Goal: Task Accomplishment & Management: Complete application form

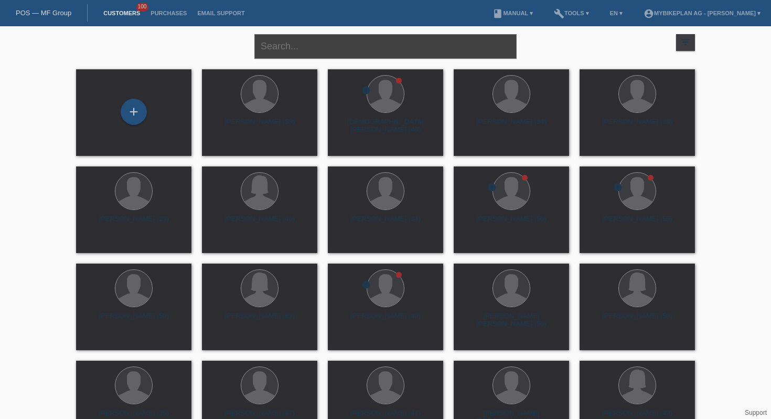
click at [274, 46] on input "text" at bounding box center [386, 46] width 262 height 25
type input "andrea pelli"
click at [135, 114] on div "+" at bounding box center [134, 112] width 26 height 26
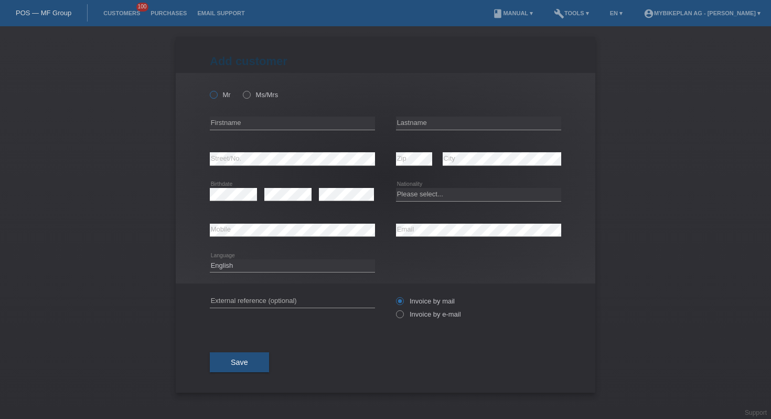
click at [218, 96] on label "Mr" at bounding box center [220, 95] width 21 height 8
click at [217, 96] on input "Mr" at bounding box center [213, 94] width 7 height 7
radio input "true"
click at [235, 119] on input "text" at bounding box center [292, 122] width 165 height 13
type input "Andrea Franco"
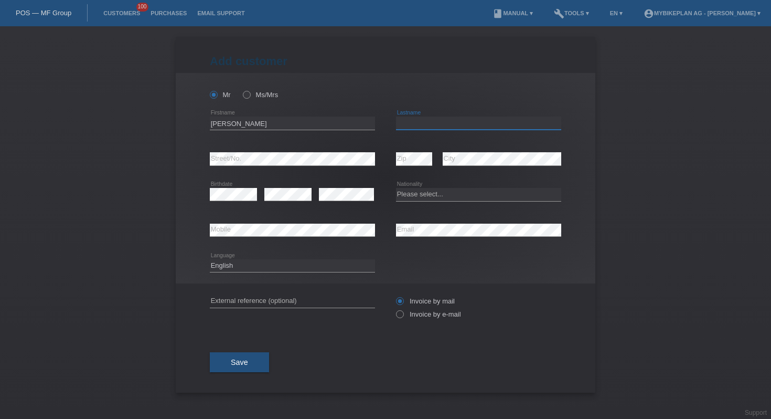
click at [460, 124] on input "text" at bounding box center [478, 122] width 165 height 13
type input "Pelli"
click at [438, 198] on select "Please select... Switzerland Austria Germany Liechtenstein ------------ Afghani…" at bounding box center [478, 194] width 165 height 13
select select "CH"
click at [396, 188] on select "Please select... Switzerland Austria Germany Liechtenstein ------------ Afghani…" at bounding box center [478, 194] width 165 height 13
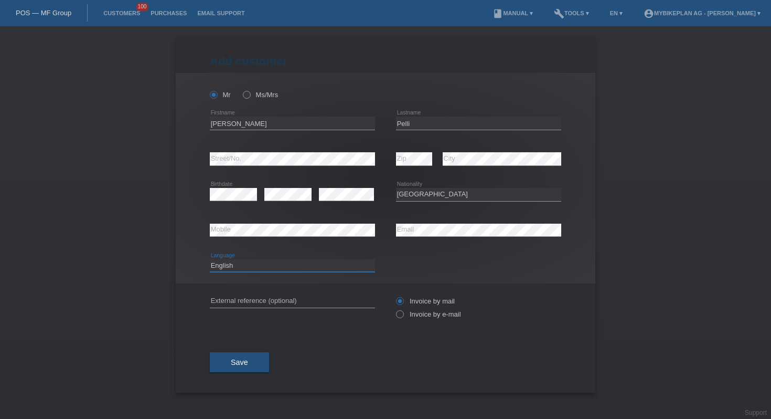
click at [248, 270] on select "Deutsch Français Italiano English" at bounding box center [292, 265] width 165 height 13
select select "de"
click at [210, 259] on select "Deutsch Français Italiano English" at bounding box center [292, 265] width 165 height 13
click at [414, 316] on label "Invoice by e-mail" at bounding box center [428, 314] width 65 height 8
click at [403, 316] on input "Invoice by e-mail" at bounding box center [399, 316] width 7 height 13
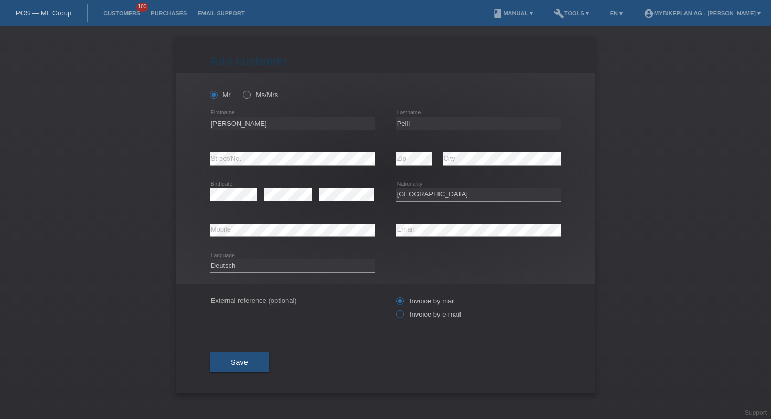
radio input "true"
click at [251, 360] on button "Save" at bounding box center [239, 362] width 59 height 20
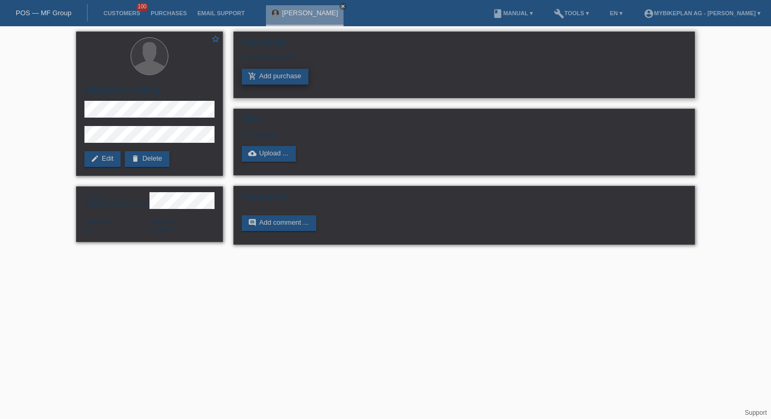
click at [267, 82] on link "add_shopping_cart Add purchase" at bounding box center [275, 77] width 67 height 16
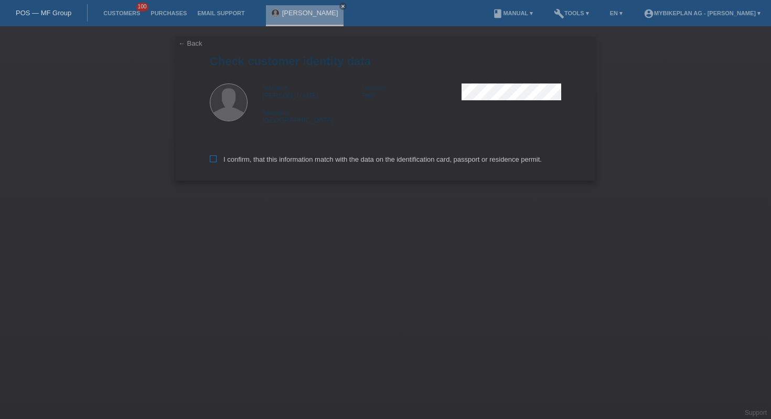
click at [234, 158] on label "I confirm, that this information match with the data on the identification card…" at bounding box center [376, 159] width 332 height 8
click at [217, 158] on input "I confirm, that this information match with the data on the identification card…" at bounding box center [213, 158] width 7 height 7
checkbox input "true"
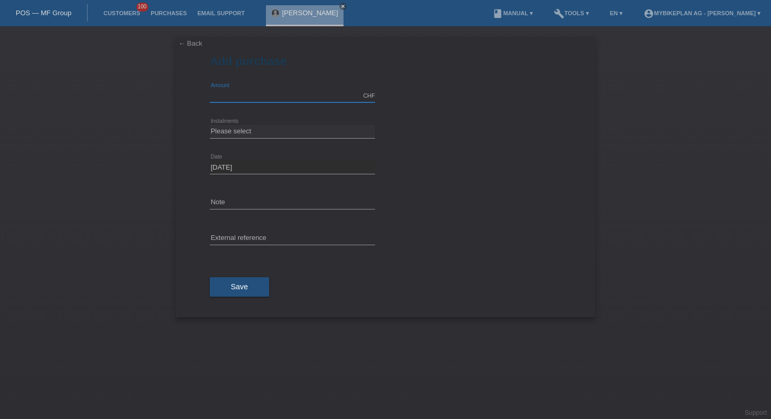
click at [252, 92] on input "text" at bounding box center [292, 95] width 165 height 13
type input "4490.00"
click at [241, 130] on select "Please select 6 instalments 12 instalments 18 instalments 24 instalments 36 ins…" at bounding box center [292, 131] width 165 height 13
select select "488"
click at [210, 125] on select "Please select 6 instalments 12 instalments 18 instalments 24 instalments 36 ins…" at bounding box center [292, 131] width 165 height 13
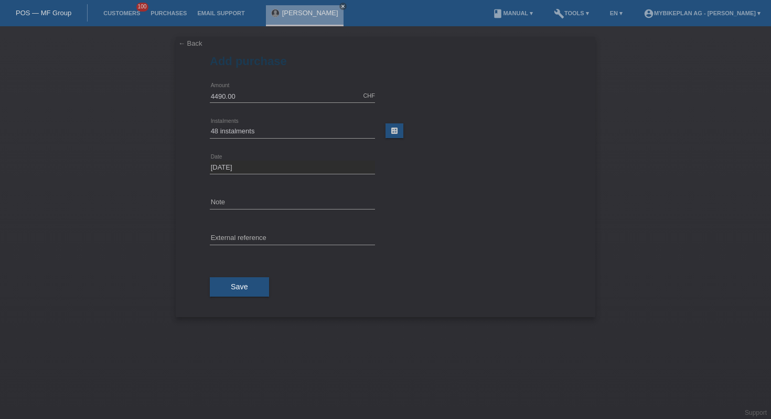
click at [222, 255] on div "error External reference" at bounding box center [292, 239] width 165 height 36
click at [224, 241] on input "text" at bounding box center [292, 238] width 165 height 13
paste input "45778105910"
type input "45778105910"
click at [223, 278] on button "Save" at bounding box center [239, 287] width 59 height 20
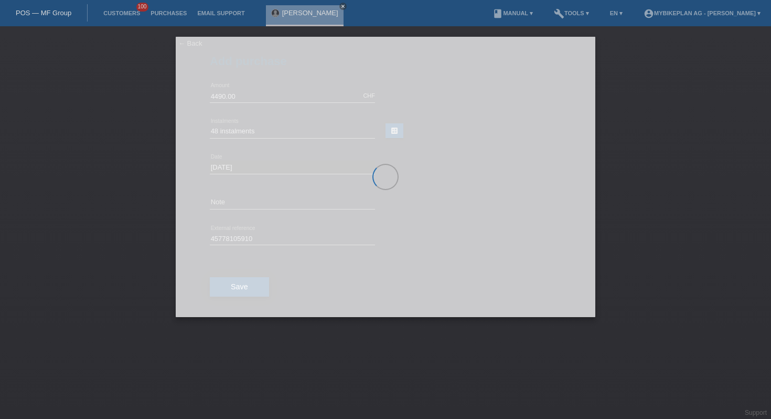
click at [223, 278] on div at bounding box center [386, 177] width 420 height 280
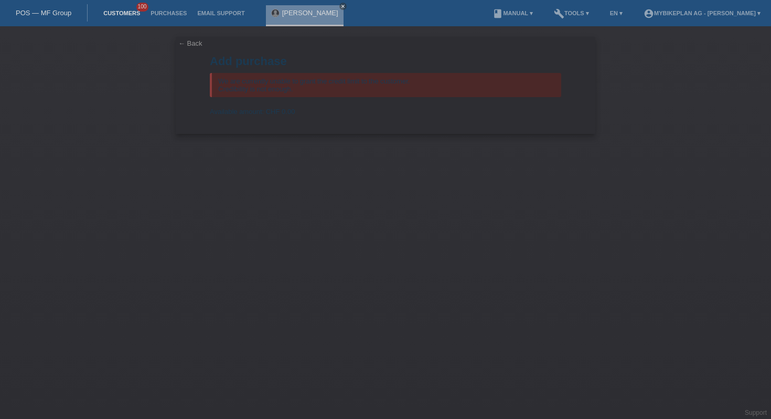
click at [120, 15] on link "Customers" at bounding box center [121, 13] width 47 height 6
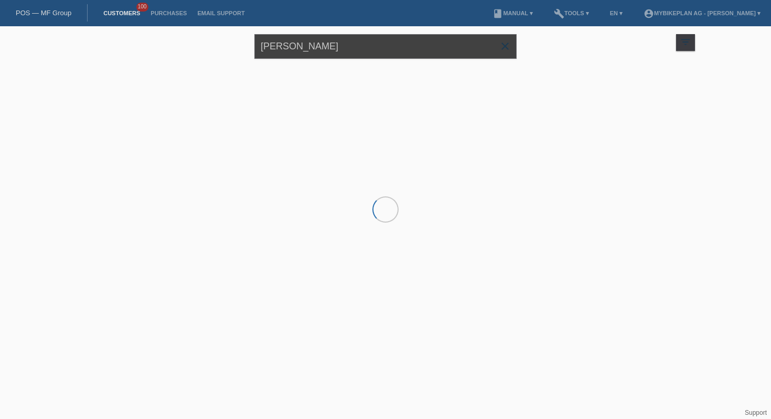
click at [309, 44] on input "andrea pelli" at bounding box center [386, 46] width 262 height 25
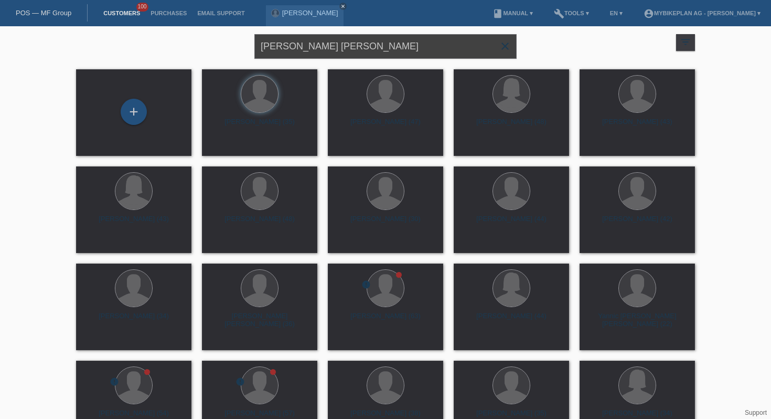
type input "laura jil paz"
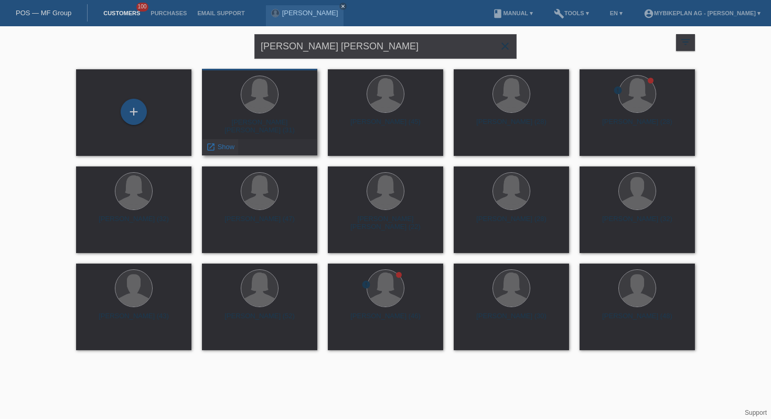
click at [220, 147] on span "Show" at bounding box center [226, 147] width 17 height 8
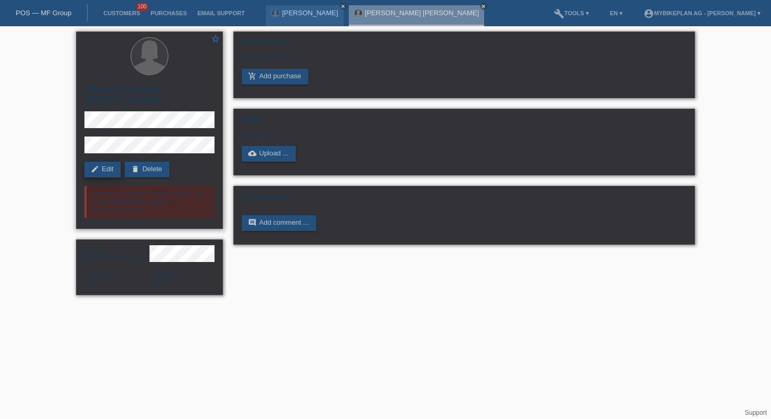
click at [106, 166] on link "edit Edit" at bounding box center [102, 170] width 36 height 16
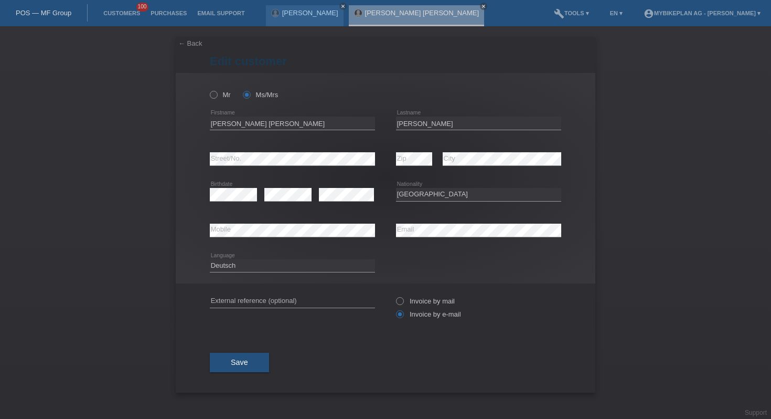
select select "CH"
click at [193, 43] on link "← Back" at bounding box center [190, 43] width 24 height 8
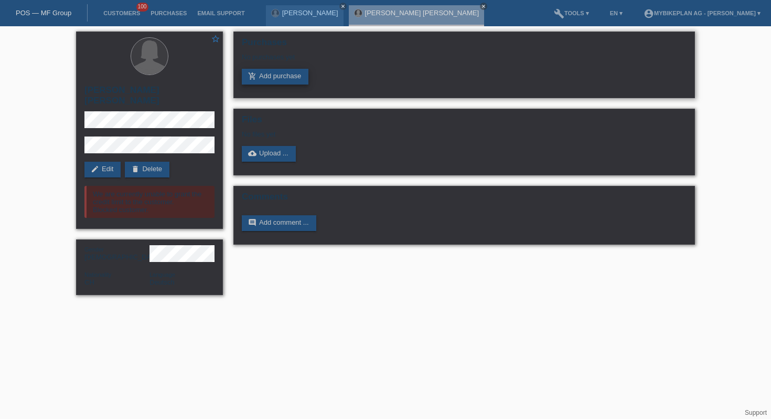
click at [284, 80] on link "add_shopping_cart Add purchase" at bounding box center [275, 77] width 67 height 16
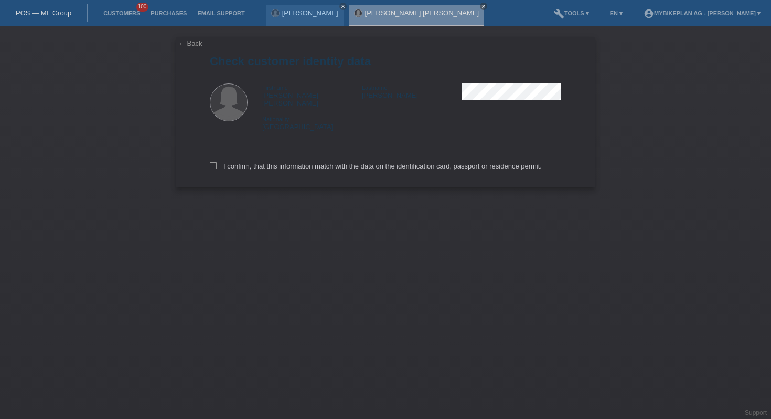
click at [252, 168] on div "I confirm, that this information match with the data on the identification card…" at bounding box center [386, 164] width 352 height 46
click at [260, 162] on label "I confirm, that this information match with the data on the identification card…" at bounding box center [376, 166] width 332 height 8
click at [217, 162] on input "I confirm, that this information match with the data on the identification card…" at bounding box center [213, 165] width 7 height 7
checkbox input "true"
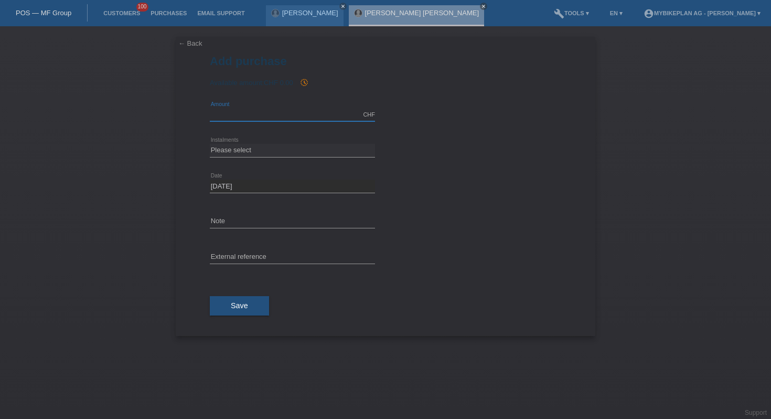
click at [277, 117] on input "text" at bounding box center [292, 114] width 165 height 13
type input "6999.00"
click at [214, 152] on select "Please select 6 instalments 12 instalments 18 instalments 24 instalments 36 ins…" at bounding box center [292, 150] width 165 height 13
select select "488"
click at [210, 144] on select "Please select 6 instalments 12 instalments 18 instalments 24 instalments 36 ins…" at bounding box center [292, 150] width 165 height 13
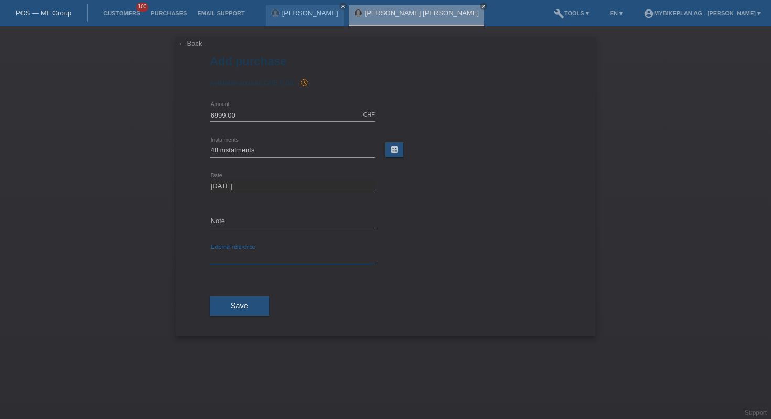
click at [227, 254] on input "text" at bounding box center [292, 257] width 165 height 13
paste input "45775529473"
type input "45775529473"
click at [217, 306] on button "Save" at bounding box center [239, 306] width 59 height 20
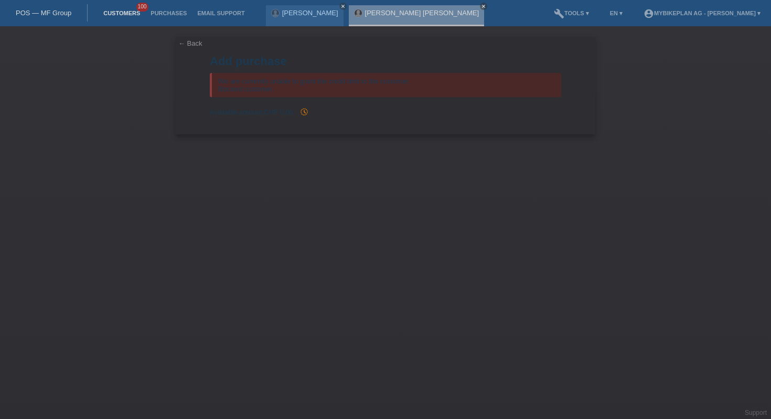
click at [119, 14] on link "Customers" at bounding box center [121, 13] width 47 height 6
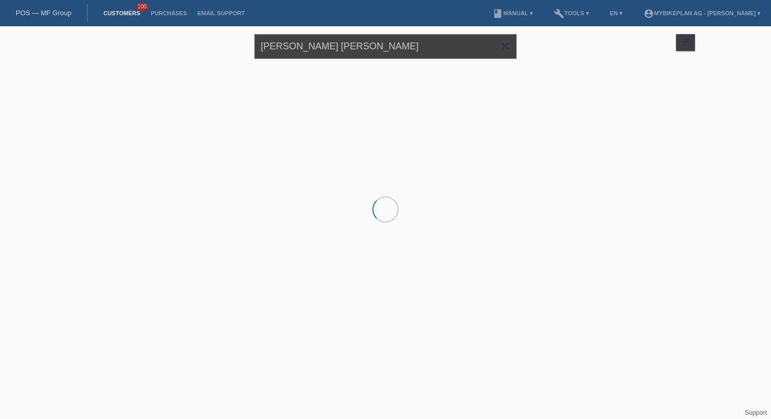
click at [291, 50] on input "laura jil paz" at bounding box center [386, 46] width 262 height 25
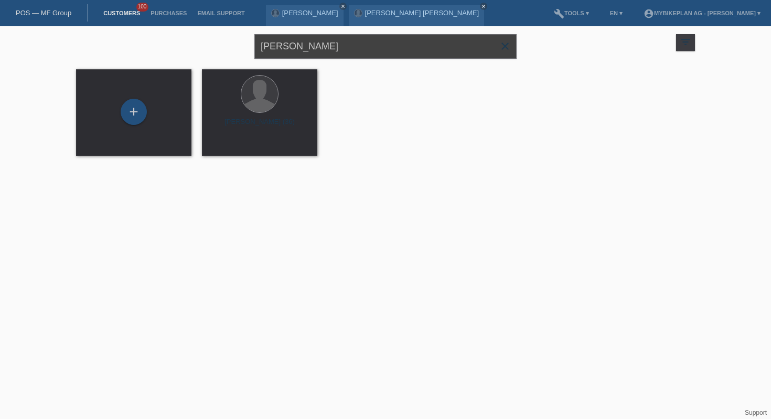
click at [308, 45] on input "serkan Yarrali" at bounding box center [386, 46] width 262 height 25
type input "serkan Yarali"
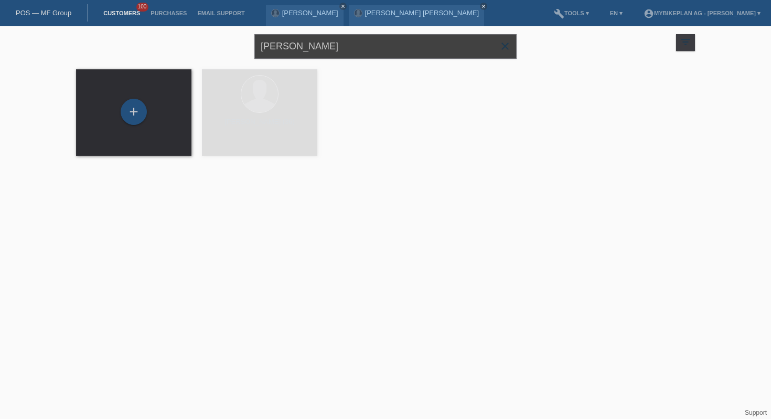
click at [352, 45] on input "serkan Yarali" at bounding box center [386, 46] width 262 height 25
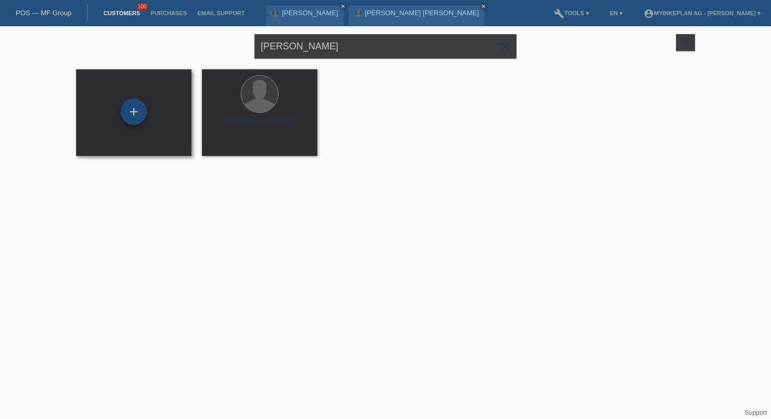
click at [128, 119] on div "+" at bounding box center [134, 112] width 26 height 26
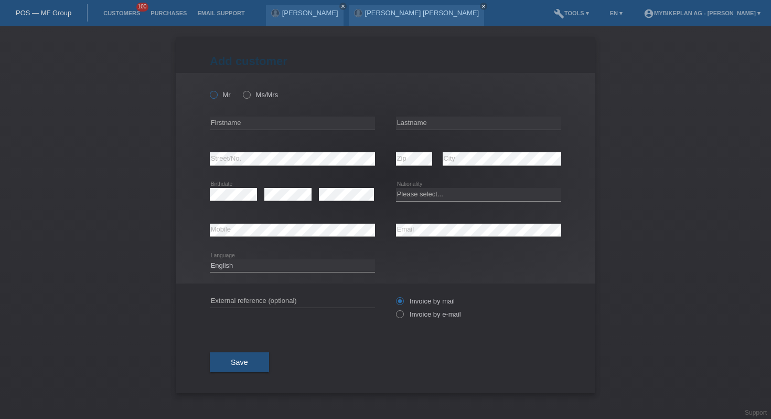
click at [208, 89] on icon at bounding box center [208, 89] width 0 height 0
click at [215, 93] on input "Mr" at bounding box center [213, 94] width 7 height 7
radio input "true"
click at [220, 122] on input "text" at bounding box center [292, 122] width 165 height 13
type input "Serkan"
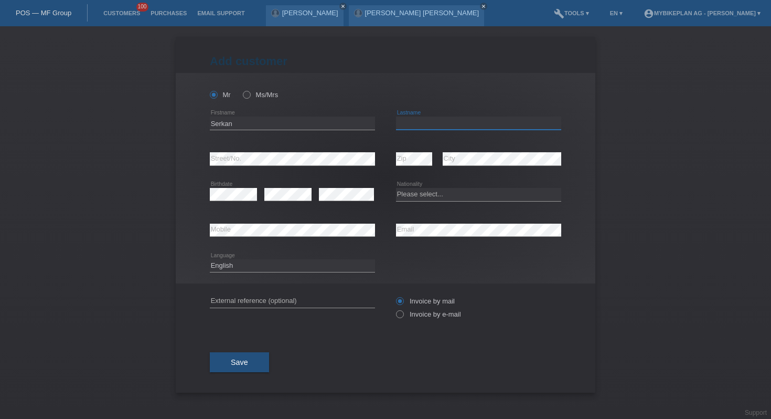
click at [470, 119] on input "text" at bounding box center [478, 122] width 165 height 13
type input "Yarali"
click at [293, 203] on div "error" at bounding box center [287, 195] width 47 height 36
click at [410, 200] on select "Please select... Switzerland Austria Germany Liechtenstein ------------ Afghani…" at bounding box center [478, 194] width 165 height 13
click at [455, 194] on select "Please select... [GEOGRAPHIC_DATA] [GEOGRAPHIC_DATA] [GEOGRAPHIC_DATA] [GEOGRAP…" at bounding box center [478, 194] width 165 height 13
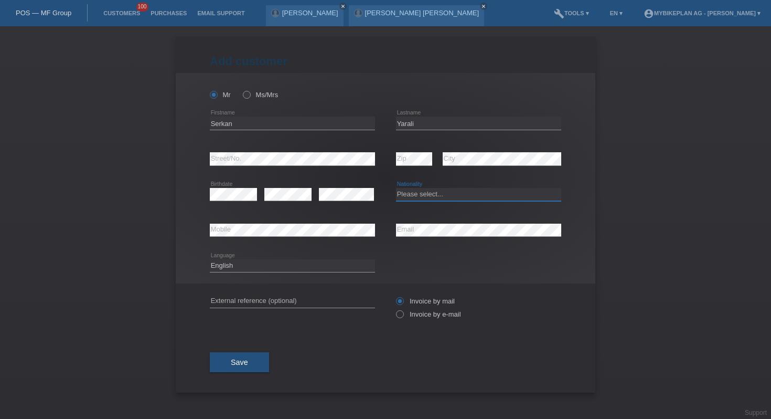
select select "TR"
click at [396, 188] on select "Please select... [GEOGRAPHIC_DATA] [GEOGRAPHIC_DATA] [GEOGRAPHIC_DATA] [GEOGRAP…" at bounding box center [478, 194] width 165 height 13
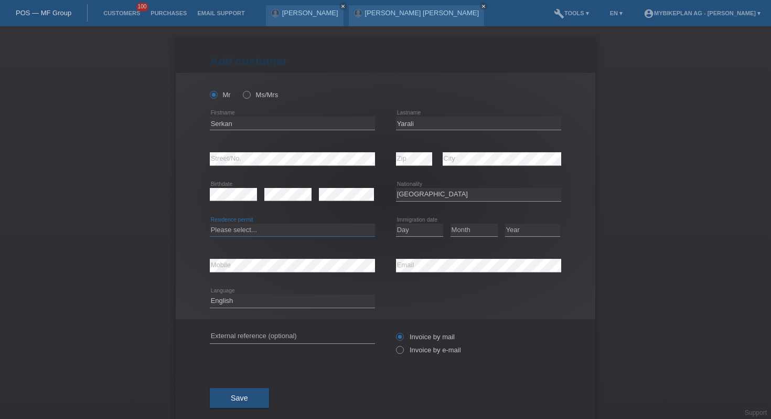
click at [264, 227] on select "Please select... C B B - Refugee status Other" at bounding box center [292, 230] width 165 height 13
select select "B"
click at [210, 224] on select "Please select... C B B - Refugee status Other" at bounding box center [292, 230] width 165 height 13
click at [415, 236] on select "Day 01 02 03 04 05 06 07 08 09 10 11" at bounding box center [419, 230] width 47 height 13
select select "26"
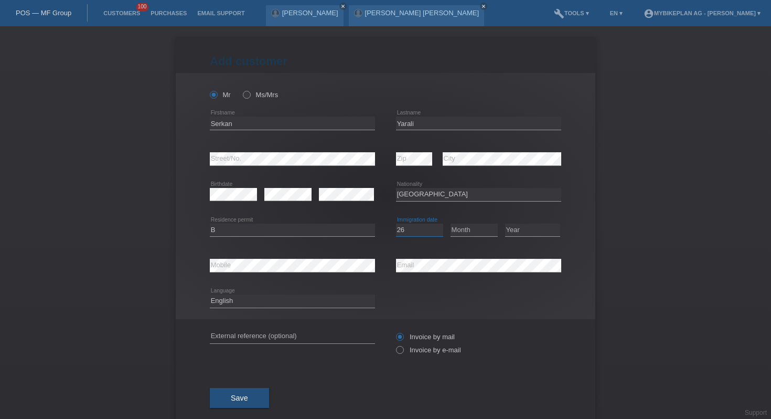
click at [396, 224] on select "Day 01 02 03 04 05 06 07 08 09 10 11" at bounding box center [419, 230] width 47 height 13
click at [468, 230] on select "Month 01 02 03 04 05 06 07 08 09 10 11" at bounding box center [474, 230] width 47 height 13
select select "04"
click at [451, 224] on select "Month 01 02 03 04 05 06 07 08 09 10 11" at bounding box center [474, 230] width 47 height 13
click at [534, 231] on select "Year 2025 2024 2023 2022 2021 2020 2019 2018 2017 2016 2015 2014 2013 2012 2011…" at bounding box center [532, 230] width 55 height 13
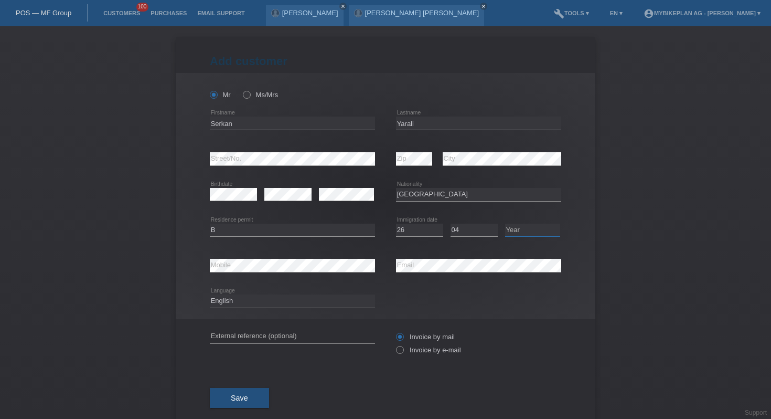
select select "2024"
click at [505, 224] on select "Year 2025 2024 2023 2022 2021 2020 2019 2018 2017 2016 2015 2014 2013 2012 2011…" at bounding box center [532, 230] width 55 height 13
click at [241, 303] on select "Deutsch Français Italiano English" at bounding box center [292, 300] width 165 height 13
select select "de"
click at [210, 295] on select "Deutsch Français Italiano English" at bounding box center [292, 300] width 165 height 13
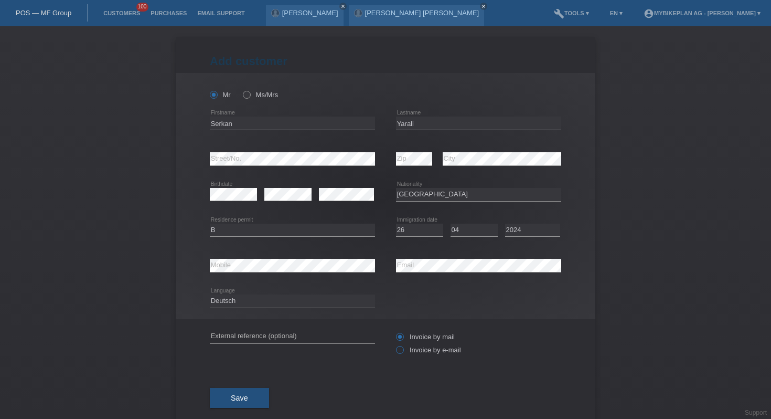
click at [434, 353] on label "Invoice by e-mail" at bounding box center [428, 350] width 65 height 8
click at [403, 353] on input "Invoice by e-mail" at bounding box center [399, 352] width 7 height 13
radio input "true"
click at [241, 384] on div "Save" at bounding box center [386, 397] width 352 height 61
click at [238, 398] on span "Save" at bounding box center [239, 398] width 17 height 8
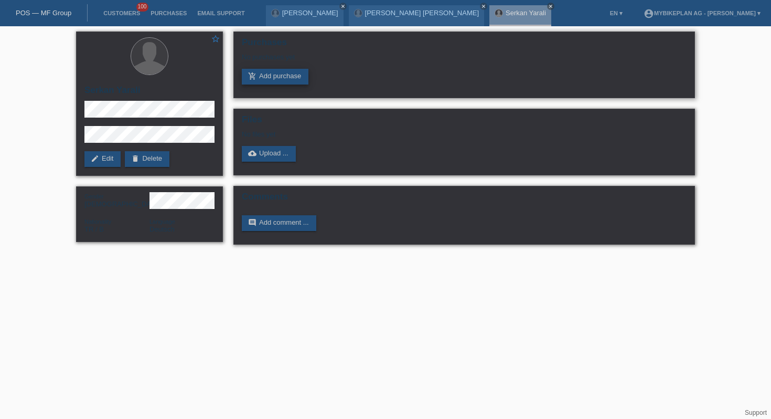
click at [268, 78] on link "add_shopping_cart Add purchase" at bounding box center [275, 77] width 67 height 16
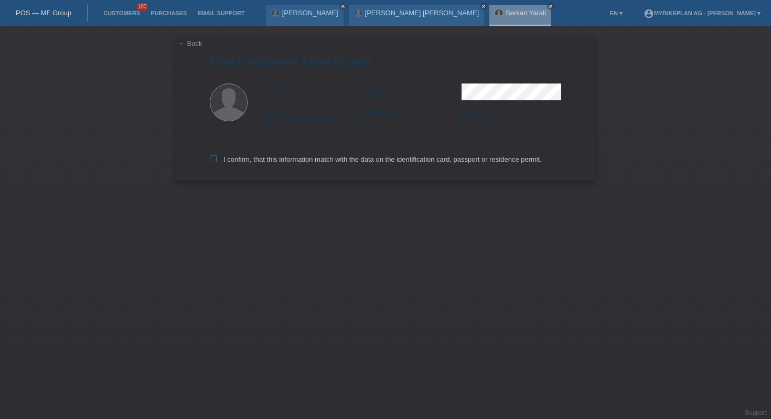
click at [263, 157] on div "I confirm, that this information match with the data on the identification card…" at bounding box center [386, 157] width 352 height 46
click at [263, 158] on label "I confirm, that this information match with the data on the identification card…" at bounding box center [376, 159] width 332 height 8
click at [217, 158] on input "I confirm, that this information match with the data on the identification card…" at bounding box center [213, 158] width 7 height 7
checkbox input "true"
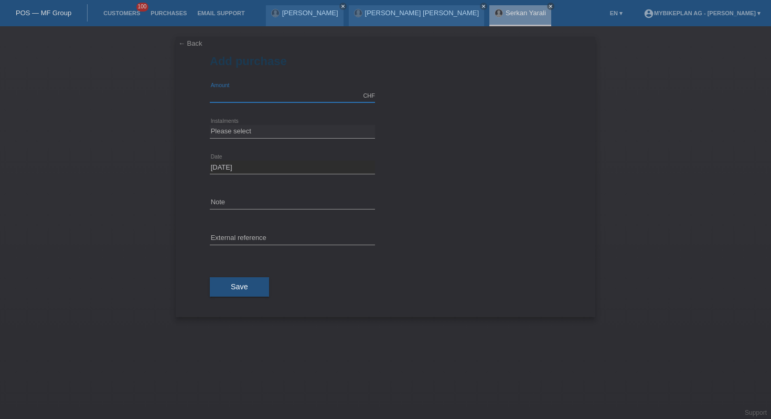
click at [236, 99] on input "text" at bounding box center [292, 95] width 165 height 13
type input "4499.00"
click at [221, 132] on select "Please select 6 instalments 12 instalments 18 instalments 24 instalments 36 ins…" at bounding box center [292, 131] width 165 height 13
select select "488"
click at [210, 125] on select "Please select 6 instalments 12 instalments 18 instalments 24 instalments 36 ins…" at bounding box center [292, 131] width 165 height 13
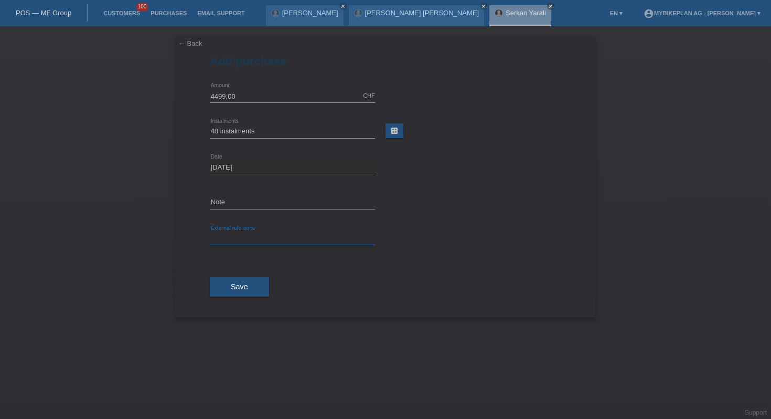
click at [231, 237] on input "text" at bounding box center [292, 238] width 165 height 13
paste input "45775531442"
type input "45775531442"
click at [227, 291] on button "Save" at bounding box center [239, 287] width 59 height 20
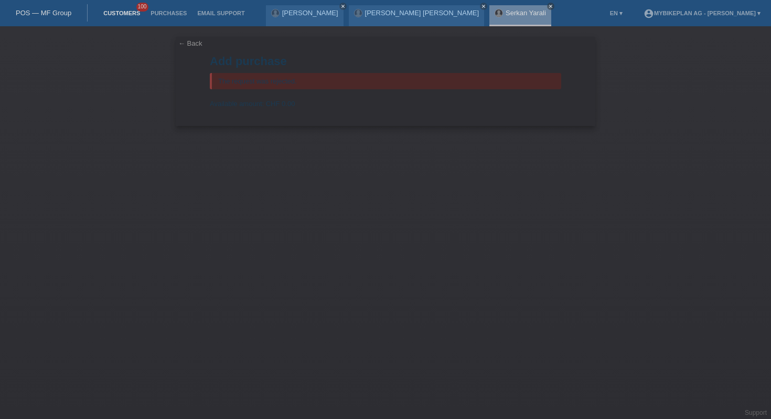
click at [114, 14] on link "Customers" at bounding box center [121, 13] width 47 height 6
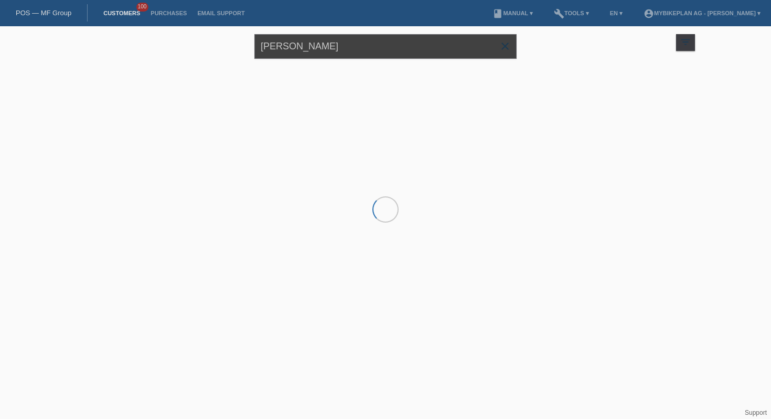
click at [296, 41] on input "[PERSON_NAME]" at bounding box center [386, 46] width 262 height 25
click at [296, 41] on input "serkan Yarali" at bounding box center [386, 46] width 262 height 25
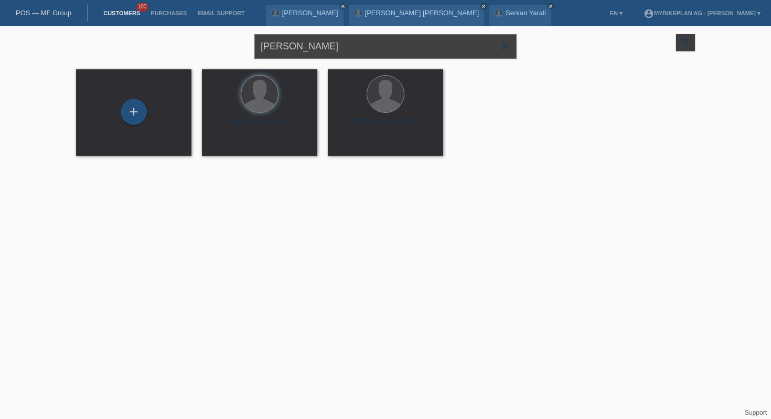
type input "vasko micarev"
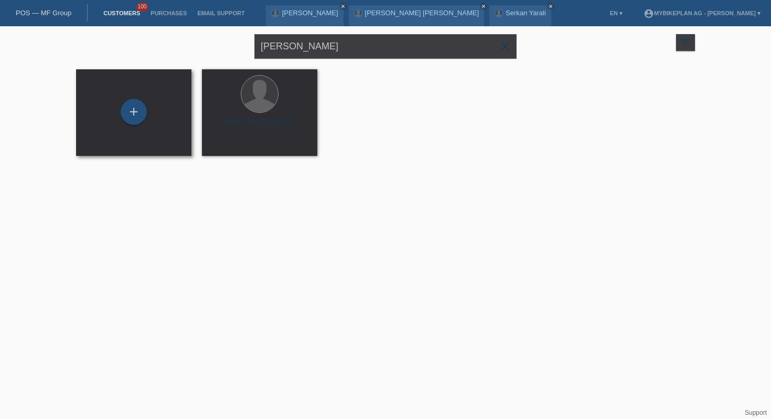
click at [145, 129] on div "+" at bounding box center [133, 112] width 115 height 87
click at [133, 115] on div "+" at bounding box center [134, 112] width 26 height 26
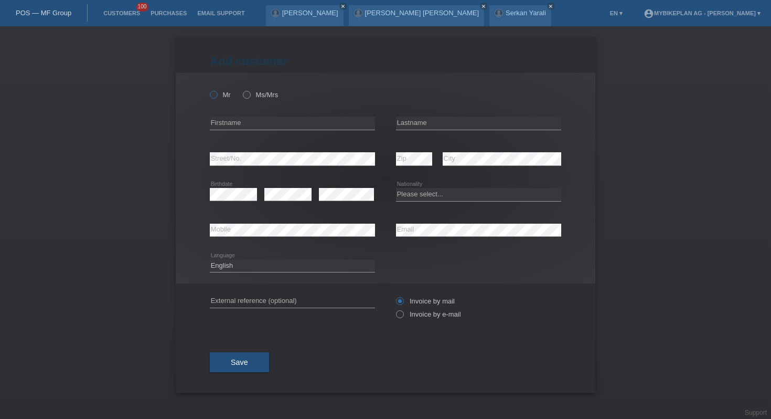
click at [208, 89] on icon at bounding box center [208, 89] width 0 height 0
click at [213, 94] on input "Mr" at bounding box center [213, 94] width 7 height 7
radio input "true"
click at [235, 120] on input "text" at bounding box center [292, 122] width 165 height 13
type input "[PERSON_NAME]"
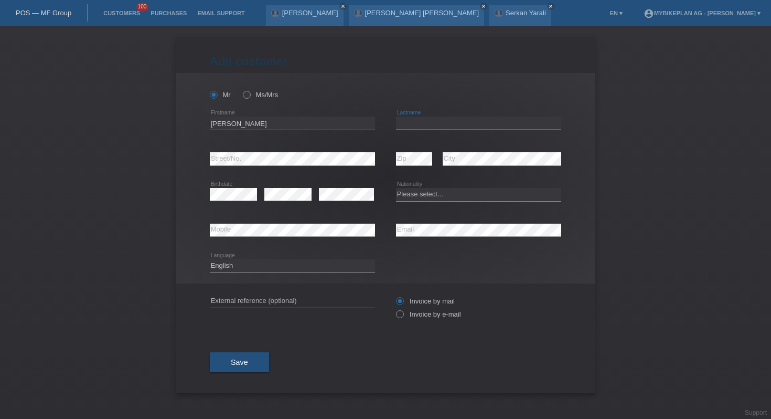
click at [420, 122] on input "text" at bounding box center [478, 122] width 165 height 13
type input "Micarev"
click at [407, 199] on select "Please select... Switzerland Austria Germany Liechtenstein ------------ Afghani…" at bounding box center [478, 194] width 165 height 13
select select "CH"
click at [396, 188] on select "Please select... Switzerland Austria Germany Liechtenstein ------------ Afghani…" at bounding box center [478, 194] width 165 height 13
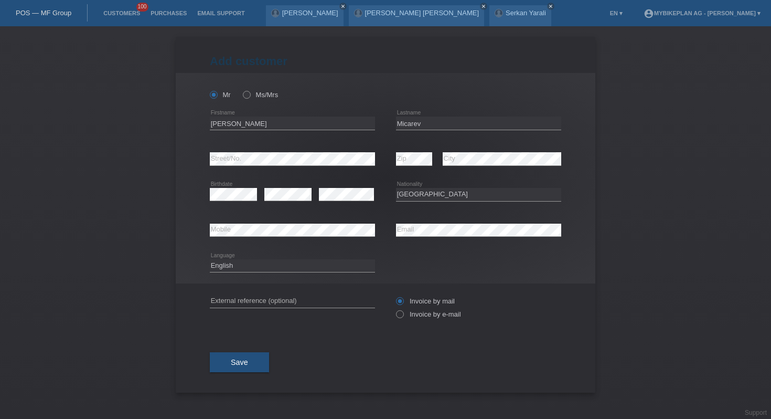
click at [439, 221] on div "error Email" at bounding box center [478, 231] width 165 height 36
click at [301, 264] on select "Deutsch Français Italiano English" at bounding box center [292, 265] width 165 height 13
select select "de"
click at [210, 259] on select "Deutsch Français Italiano English" at bounding box center [292, 265] width 165 height 13
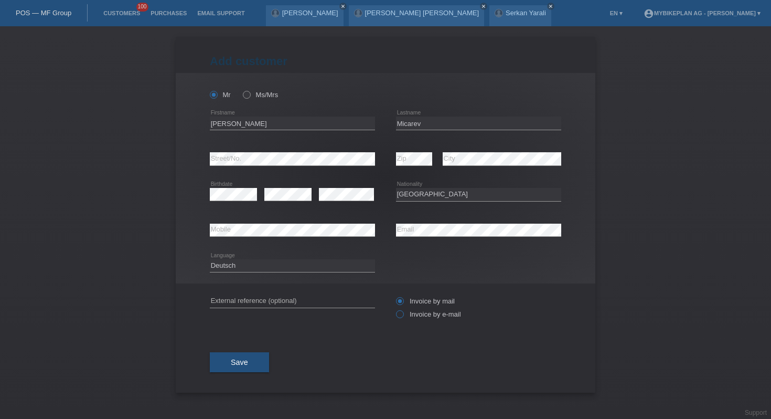
click at [414, 317] on label "Invoice by e-mail" at bounding box center [428, 314] width 65 height 8
click at [403, 317] on input "Invoice by e-mail" at bounding box center [399, 316] width 7 height 13
radio input "true"
click at [255, 372] on button "Save" at bounding box center [239, 362] width 59 height 20
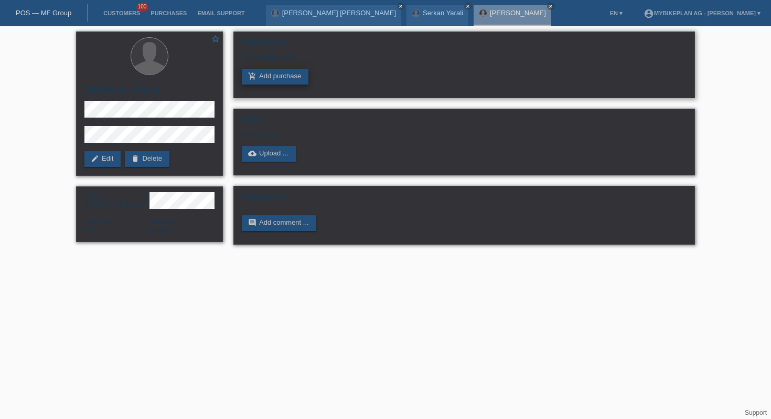
click at [275, 81] on link "add_shopping_cart Add purchase" at bounding box center [275, 77] width 67 height 16
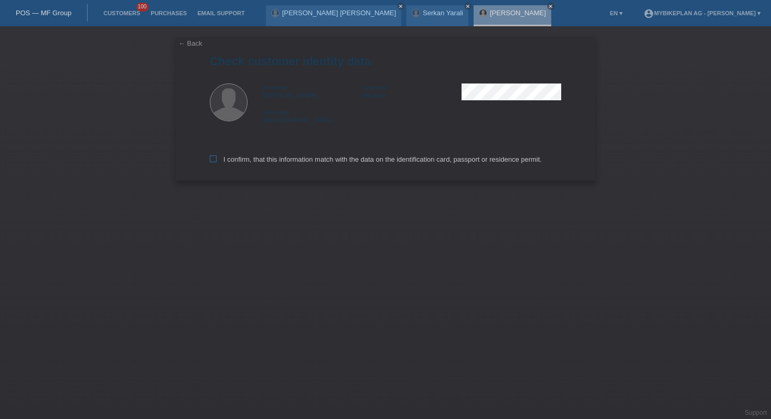
click at [245, 160] on label "I confirm, that this information match with the data on the identification card…" at bounding box center [376, 159] width 332 height 8
click at [217, 160] on input "I confirm, that this information match with the data on the identification card…" at bounding box center [213, 158] width 7 height 7
checkbox input "true"
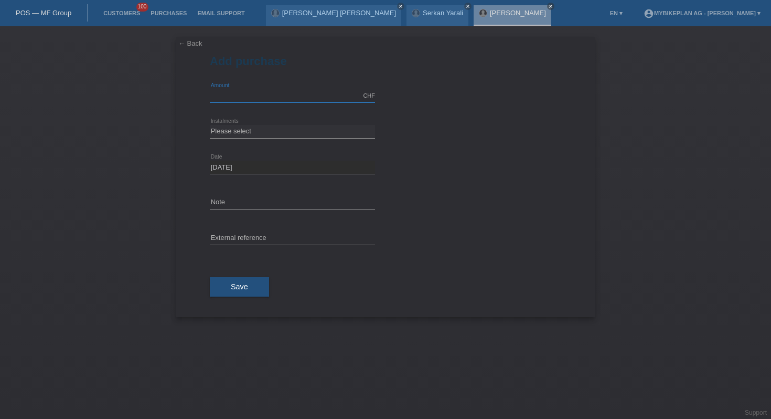
click at [246, 101] on div "CHF error Amount" at bounding box center [292, 96] width 165 height 14
click at [243, 102] on icon at bounding box center [292, 102] width 165 height 1
click at [247, 92] on input "text" at bounding box center [292, 95] width 165 height 13
type input "4499.00"
click at [228, 128] on select "Please select 6 instalments 12 instalments 18 instalments 24 instalments 36 ins…" at bounding box center [292, 131] width 165 height 13
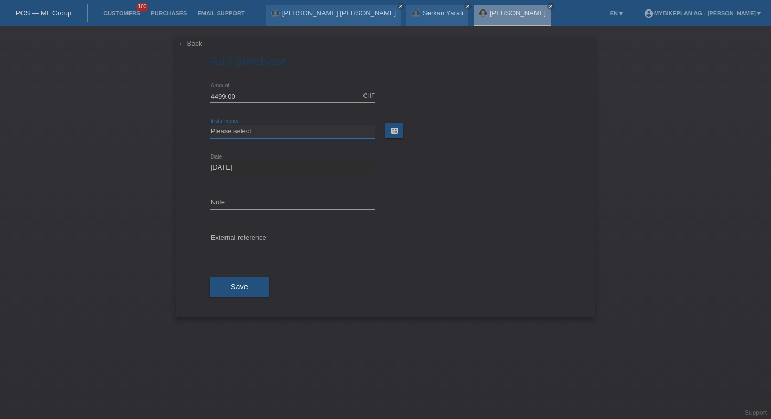
select select "484"
click at [210, 125] on select "Please select 6 instalments 12 instalments 18 instalments 24 instalments 36 ins…" at bounding box center [292, 131] width 165 height 13
click at [291, 232] on input "text" at bounding box center [292, 238] width 165 height 13
paste input "45800701451"
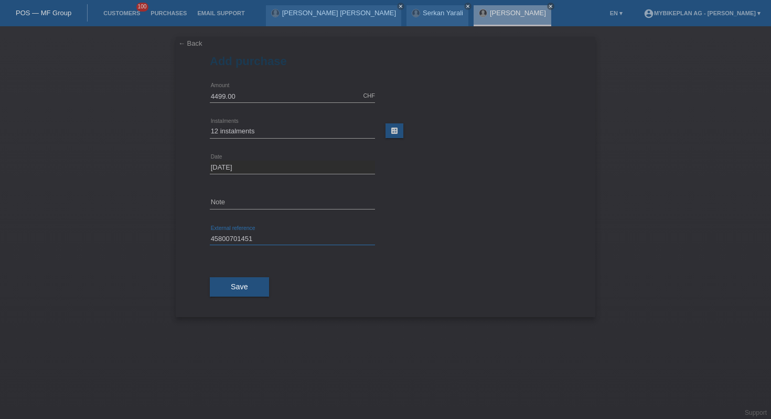
type input "45800701451"
click at [234, 274] on div "Save" at bounding box center [386, 287] width 352 height 61
click at [234, 294] on button "Save" at bounding box center [239, 287] width 59 height 20
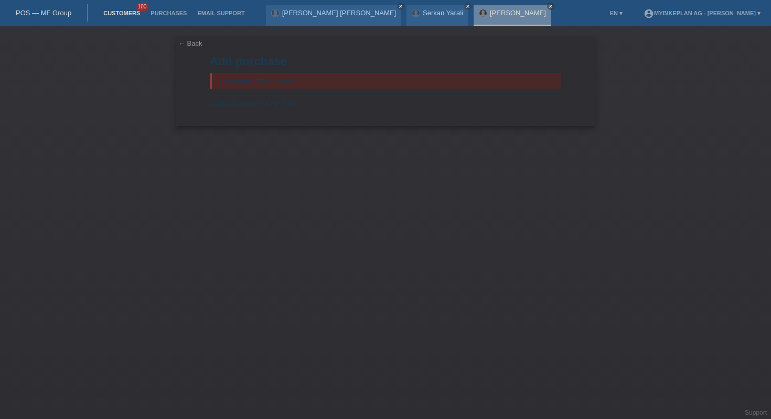
click at [128, 15] on link "Customers" at bounding box center [121, 13] width 47 height 6
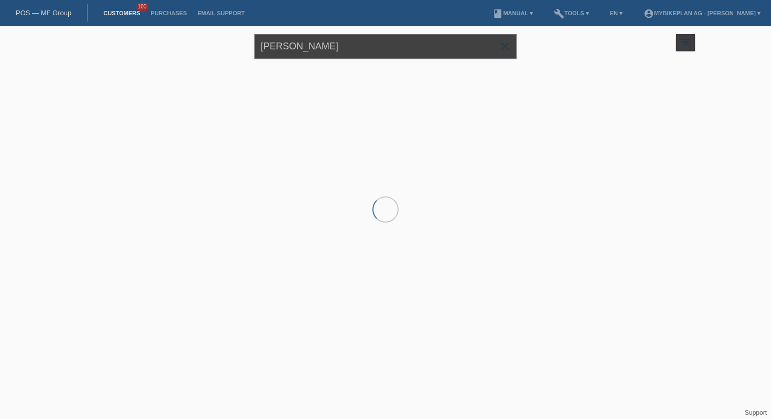
click at [271, 46] on input "[PERSON_NAME]" at bounding box center [386, 46] width 262 height 25
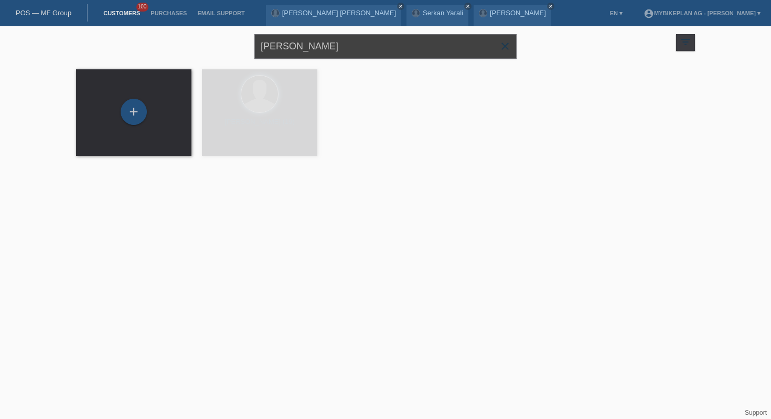
click at [271, 46] on input "[PERSON_NAME]" at bounding box center [386, 46] width 262 height 25
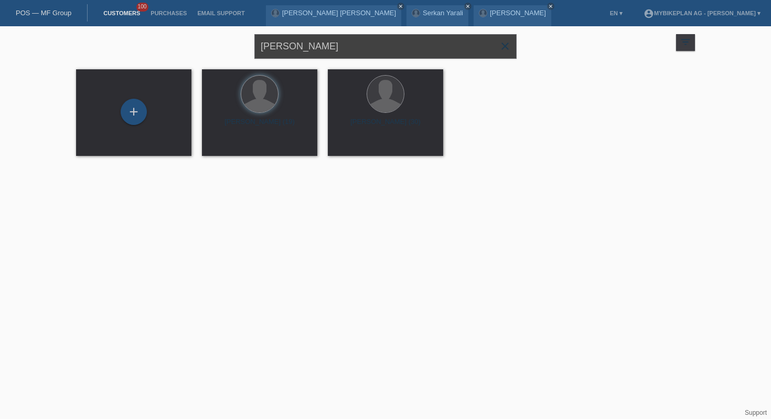
drag, startPoint x: 0, startPoint y: 0, endPoint x: 270, endPoint y: 46, distance: 274.1
click at [270, 46] on input "[PERSON_NAME]" at bounding box center [386, 46] width 262 height 25
type input "[PERSON_NAME]"
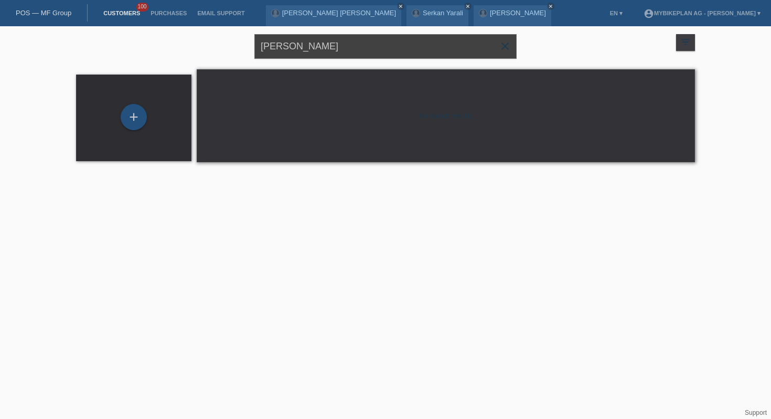
drag, startPoint x: 365, startPoint y: 48, endPoint x: 304, endPoint y: 46, distance: 60.9
click at [304, 46] on input "[PERSON_NAME]" at bounding box center [386, 46] width 262 height 25
click at [126, 118] on div "+" at bounding box center [134, 117] width 26 height 26
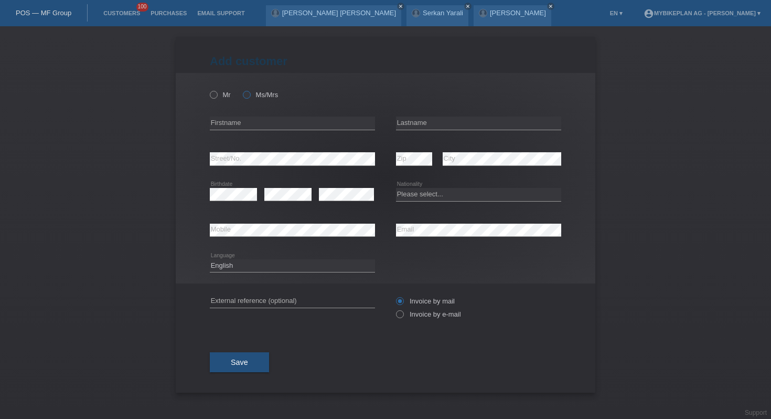
click at [256, 97] on label "Ms/Mrs" at bounding box center [260, 95] width 35 height 8
click at [250, 97] on input "Ms/Mrs" at bounding box center [246, 94] width 7 height 7
radio input "true"
click at [249, 123] on input "text" at bounding box center [292, 122] width 165 height 13
type input "[PERSON_NAME]"
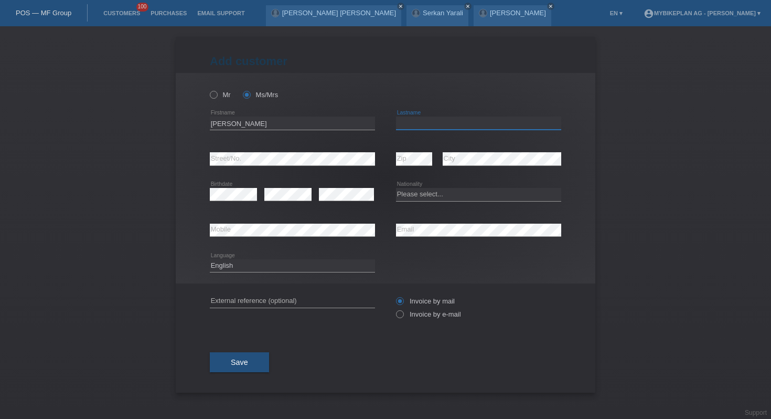
click at [459, 125] on input "text" at bounding box center [478, 122] width 165 height 13
paste input "Sevcsik"
type input "Sevcsik"
click at [335, 203] on div "error" at bounding box center [346, 195] width 55 height 36
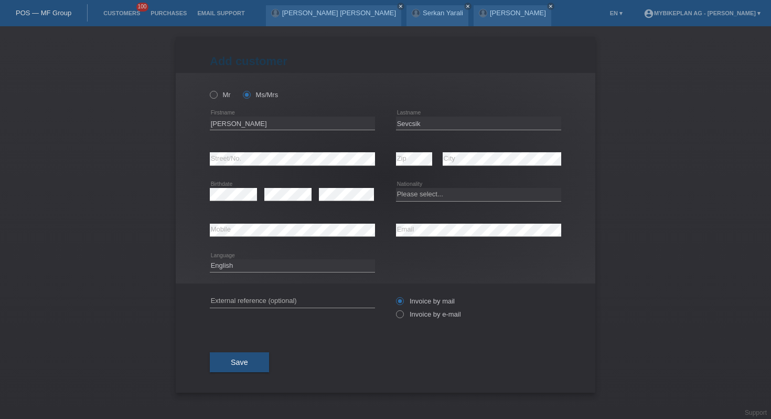
click at [335, 203] on div "error" at bounding box center [346, 195] width 55 height 36
click at [403, 194] on select "Please select... Switzerland Austria Germany Liechtenstein ------------ Afghani…" at bounding box center [478, 194] width 165 height 13
select select "CH"
click at [396, 188] on select "Please select... Switzerland Austria Germany Liechtenstein ------------ Afghani…" at bounding box center [478, 194] width 165 height 13
click at [343, 264] on select "Deutsch Français Italiano English" at bounding box center [292, 265] width 165 height 13
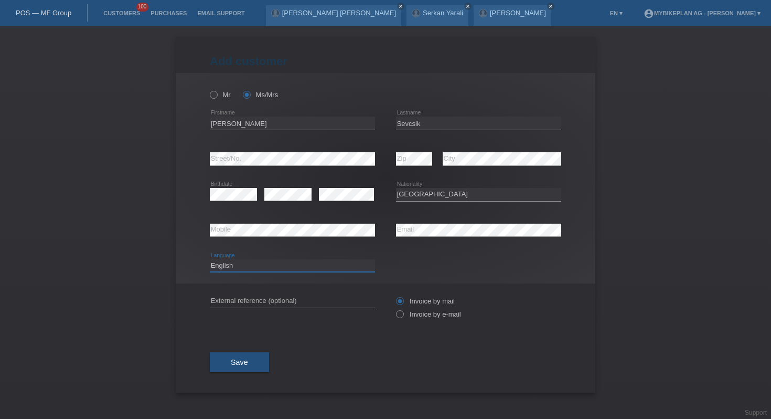
select select "de"
click at [210, 259] on select "Deutsch Français Italiano English" at bounding box center [292, 265] width 165 height 13
click at [415, 318] on label "Invoice by e-mail" at bounding box center [428, 314] width 65 height 8
click at [403, 319] on input "Invoice by e-mail" at bounding box center [399, 316] width 7 height 13
radio input "true"
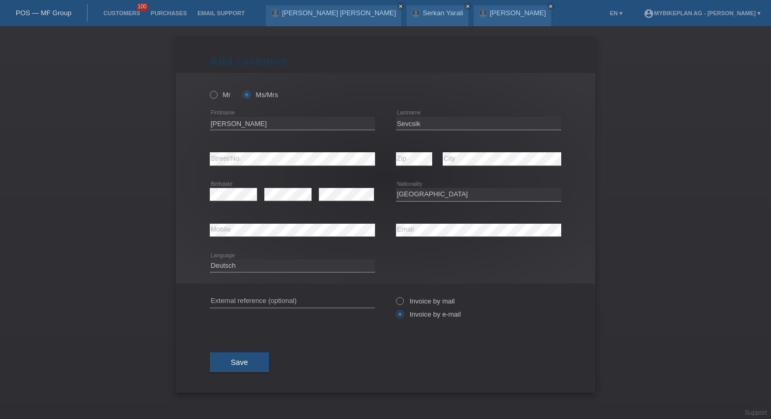
click at [249, 346] on div "Save" at bounding box center [386, 362] width 352 height 61
click at [240, 366] on span "Save" at bounding box center [239, 362] width 17 height 8
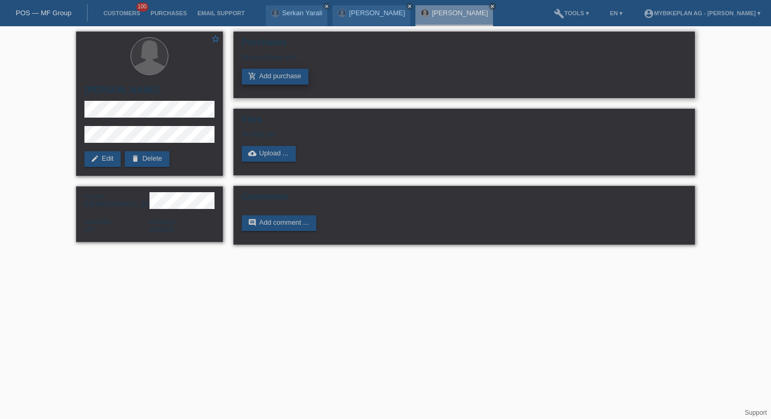
click at [292, 75] on link "add_shopping_cart Add purchase" at bounding box center [275, 77] width 67 height 16
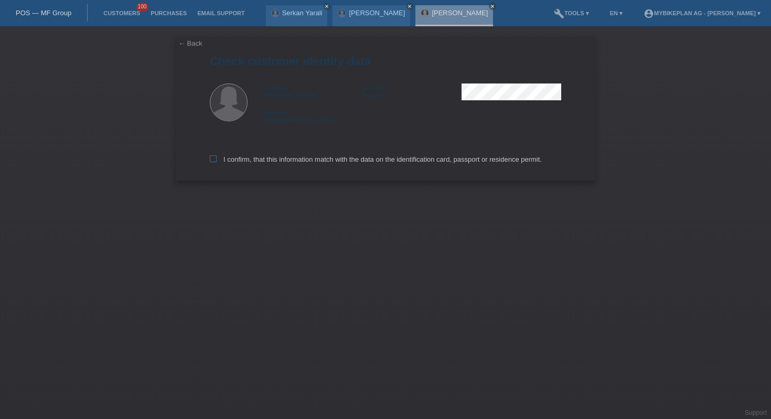
click at [243, 162] on label "I confirm, that this information match with the data on the identification card…" at bounding box center [376, 159] width 332 height 8
click at [217, 162] on input "I confirm, that this information match with the data on the identification card…" at bounding box center [213, 158] width 7 height 7
checkbox input "true"
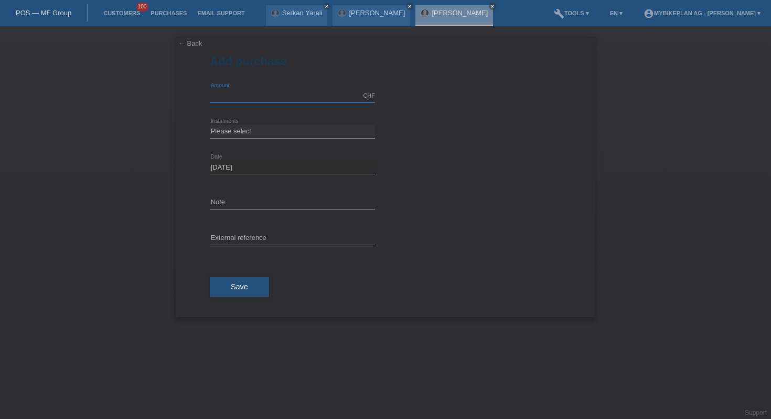
click at [322, 98] on input "text" at bounding box center [292, 95] width 165 height 13
type input "2999.00"
click at [236, 131] on select "Please select 6 instalments 12 instalments 18 instalments 24 instalments 36 ins…" at bounding box center [292, 131] width 165 height 13
select select "487"
click at [210, 125] on select "Please select 6 instalments 12 instalments 18 instalments 24 instalments 36 ins…" at bounding box center [292, 131] width 165 height 13
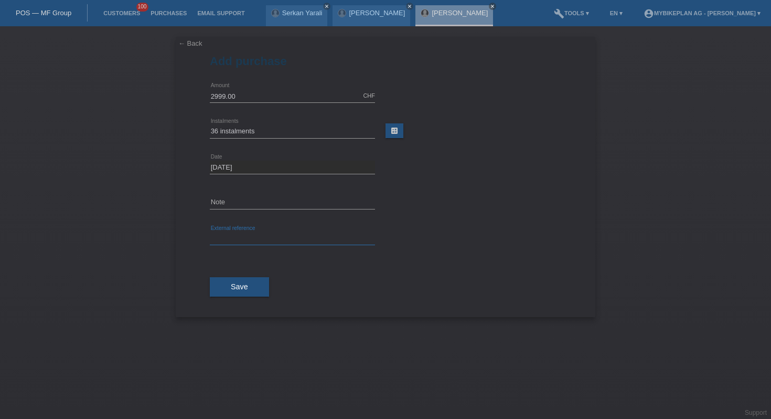
click at [222, 241] on input "text" at bounding box center [292, 238] width 165 height 13
paste input "45841717505"
type input "45841717505"
click at [217, 284] on button "Save" at bounding box center [239, 287] width 59 height 20
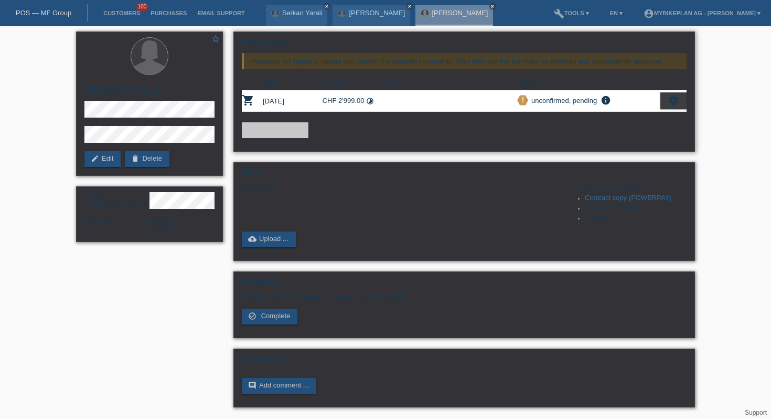
click at [669, 101] on icon "settings" at bounding box center [674, 100] width 12 height 12
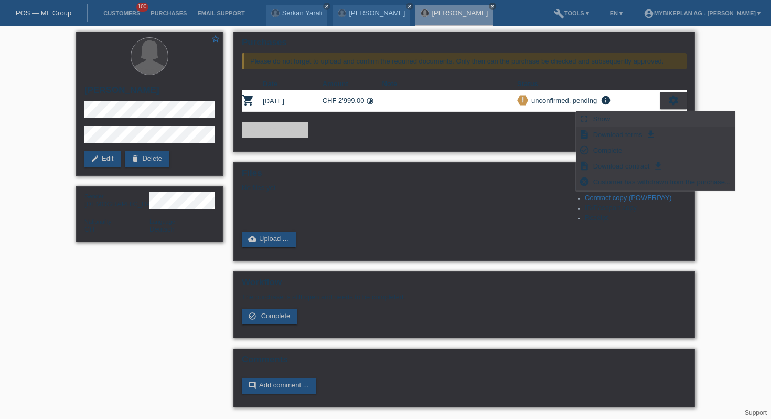
click at [600, 122] on span "Show" at bounding box center [602, 118] width 20 height 13
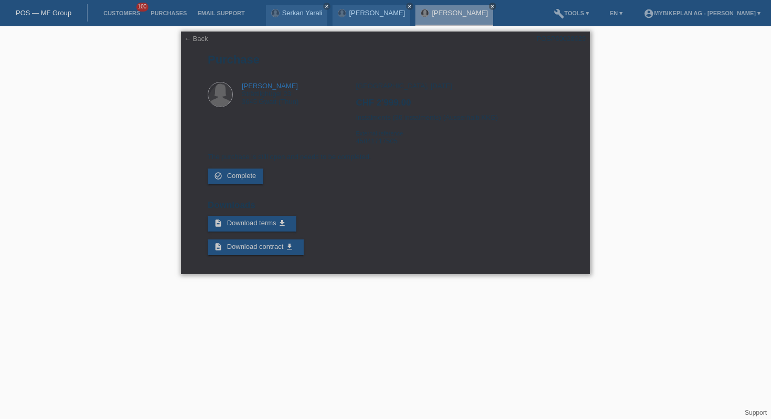
click at [556, 36] on div "POSP00028629" at bounding box center [561, 39] width 49 height 8
copy div "POSP00028629"
click at [118, 17] on li "Customers 100" at bounding box center [121, 13] width 47 height 27
click at [119, 10] on link "Customers" at bounding box center [121, 13] width 47 height 6
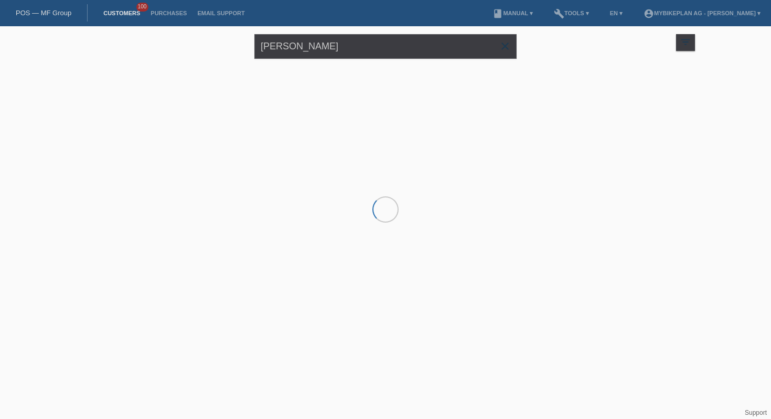
click at [293, 59] on div "[PERSON_NAME] close" at bounding box center [386, 45] width 262 height 38
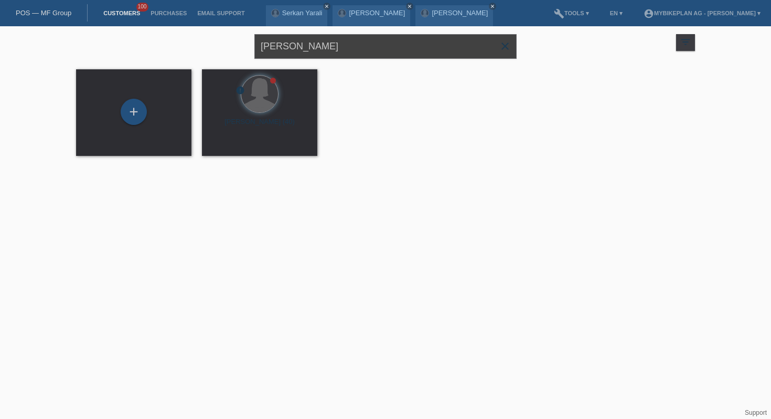
click at [293, 49] on input "[PERSON_NAME]" at bounding box center [386, 46] width 262 height 25
type input "[PERSON_NAME]"
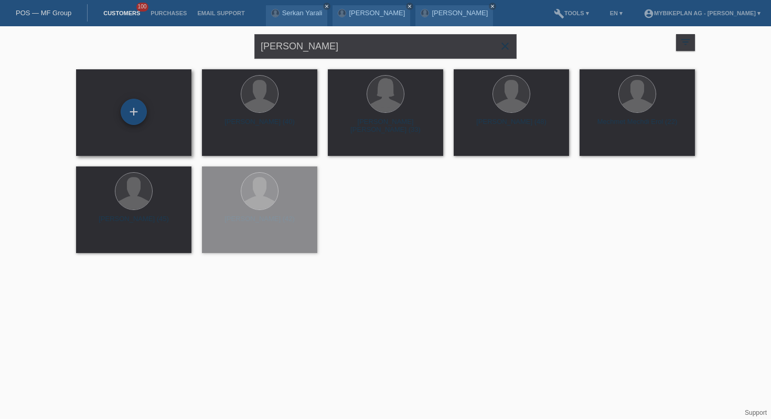
click at [142, 110] on div "+" at bounding box center [134, 112] width 26 height 26
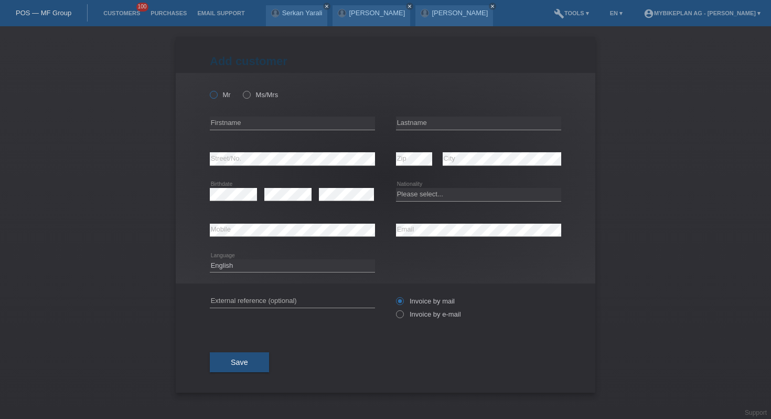
click at [208, 89] on icon at bounding box center [208, 89] width 0 height 0
click at [214, 94] on input "Mr" at bounding box center [213, 94] width 7 height 7
radio input "true"
click at [236, 123] on input "text" at bounding box center [292, 122] width 165 height 13
type input "Erol"
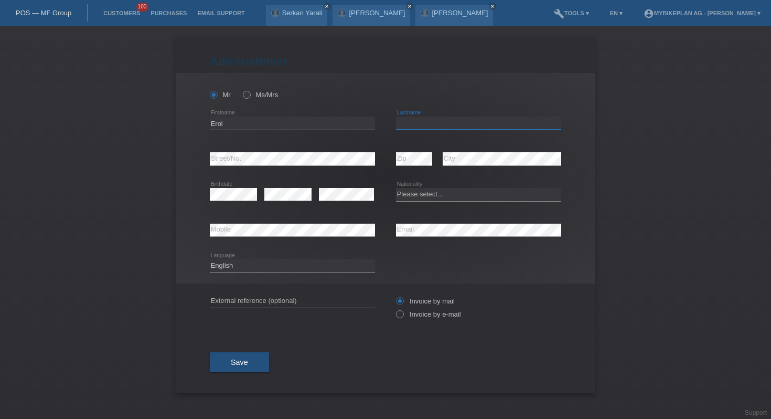
click at [404, 123] on input "text" at bounding box center [478, 122] width 165 height 13
type input "Iljaz"
click at [268, 166] on icon at bounding box center [292, 165] width 165 height 1
click at [419, 195] on select "Please select... [GEOGRAPHIC_DATA] [GEOGRAPHIC_DATA] [GEOGRAPHIC_DATA] [GEOGRAP…" at bounding box center [478, 194] width 165 height 13
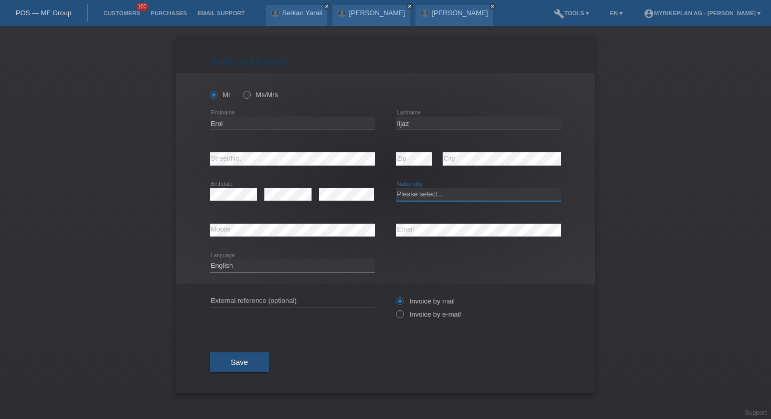
select select "CH"
click at [396, 188] on select "Please select... [GEOGRAPHIC_DATA] [GEOGRAPHIC_DATA] [GEOGRAPHIC_DATA] [GEOGRAP…" at bounding box center [478, 194] width 165 height 13
click at [306, 269] on select "Deutsch Français Italiano English" at bounding box center [292, 265] width 165 height 13
select select "de"
click at [210, 259] on select "Deutsch Français Italiano English" at bounding box center [292, 265] width 165 height 13
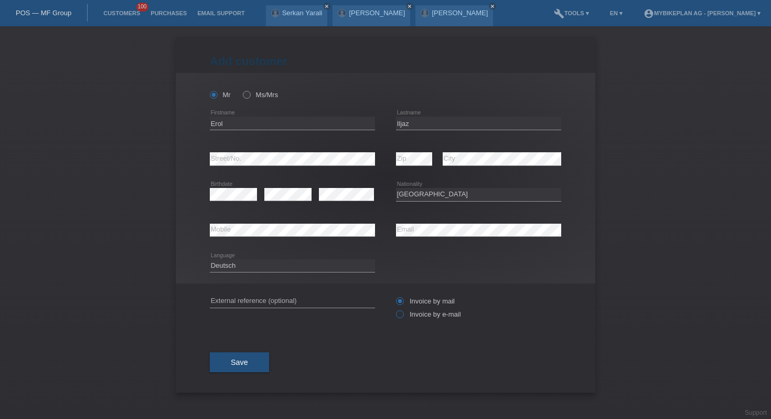
click at [442, 314] on label "Invoice by e-mail" at bounding box center [428, 314] width 65 height 8
click at [403, 314] on input "Invoice by e-mail" at bounding box center [399, 316] width 7 height 13
radio input "true"
click at [239, 359] on span "Save" at bounding box center [239, 362] width 17 height 8
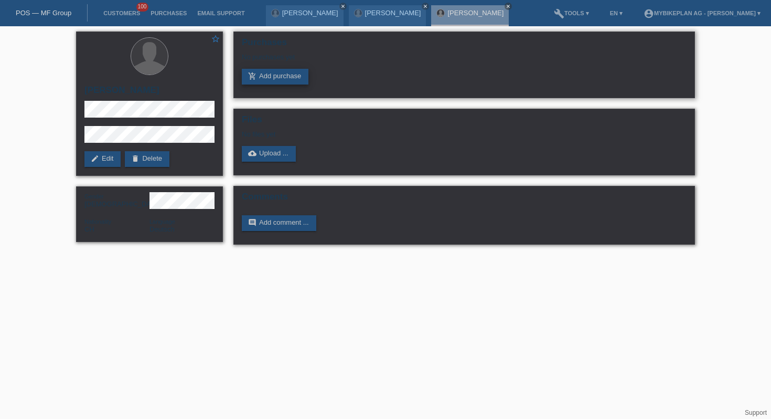
click at [269, 72] on link "add_shopping_cart Add purchase" at bounding box center [275, 77] width 67 height 16
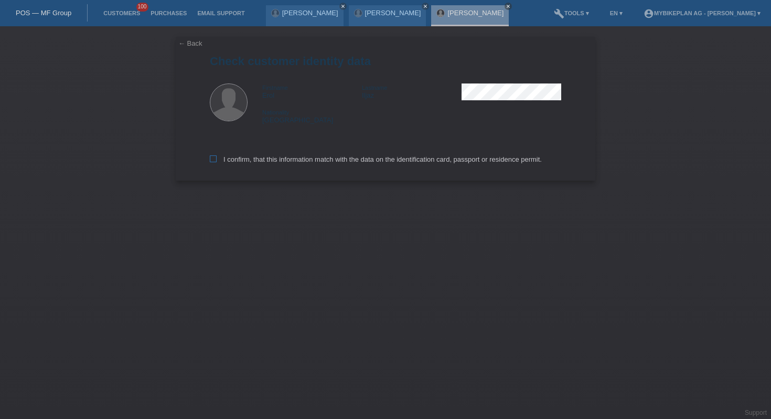
click at [222, 163] on label "I confirm, that this information match with the data on the identification card…" at bounding box center [376, 159] width 332 height 8
click at [217, 162] on input "I confirm, that this information match with the data on the identification card…" at bounding box center [213, 158] width 7 height 7
checkbox input "true"
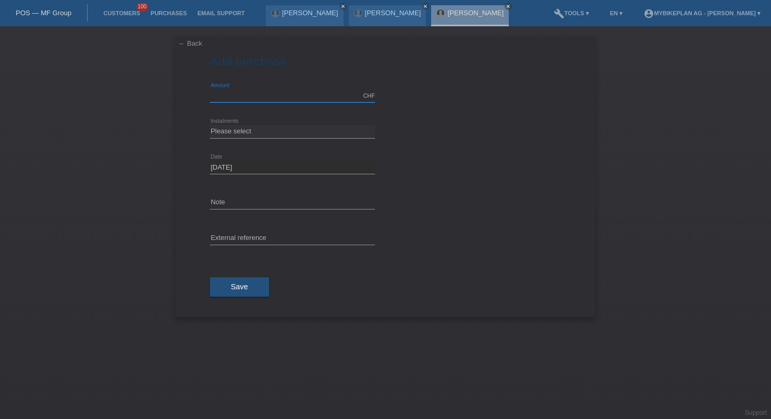
click at [220, 98] on input "text" at bounding box center [292, 95] width 165 height 13
type input "4290.00"
click at [216, 125] on select "Please select 6 instalments 12 instalments 18 instalments 24 instalments 36 ins…" at bounding box center [292, 131] width 165 height 13
select select "488"
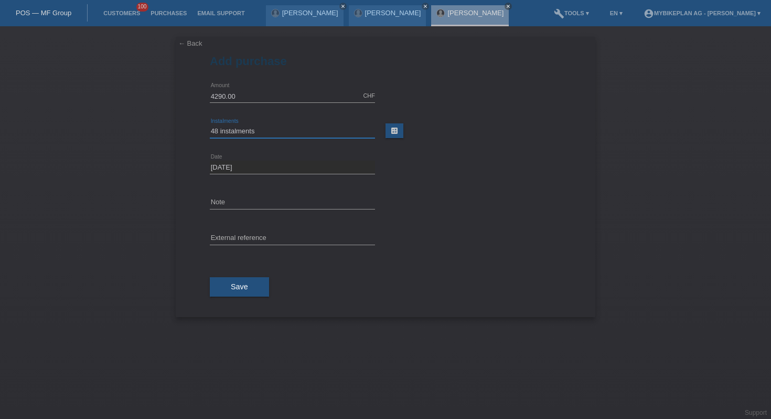
click at [210, 125] on select "Please select 6 instalments 12 instalments 18 instalments 24 instalments 36 ins…" at bounding box center [292, 131] width 165 height 13
click at [228, 238] on input "text" at bounding box center [292, 238] width 165 height 13
paste input "45773384993"
type input "45773384993"
click at [226, 291] on button "Save" at bounding box center [239, 287] width 59 height 20
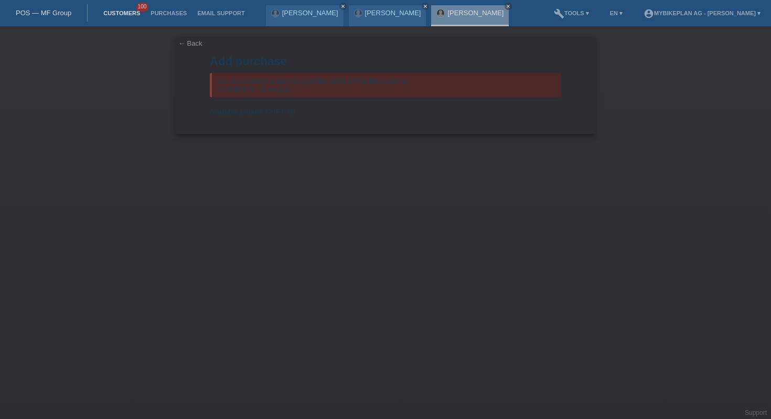
click at [132, 13] on link "Customers" at bounding box center [121, 13] width 47 height 6
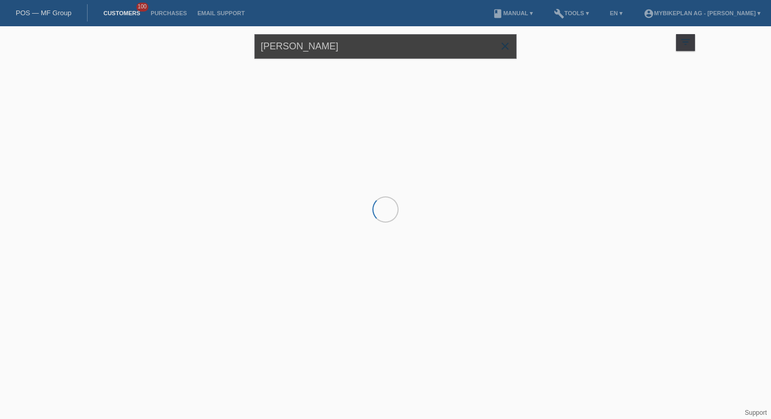
click at [359, 43] on input "[PERSON_NAME]" at bounding box center [386, 46] width 262 height 25
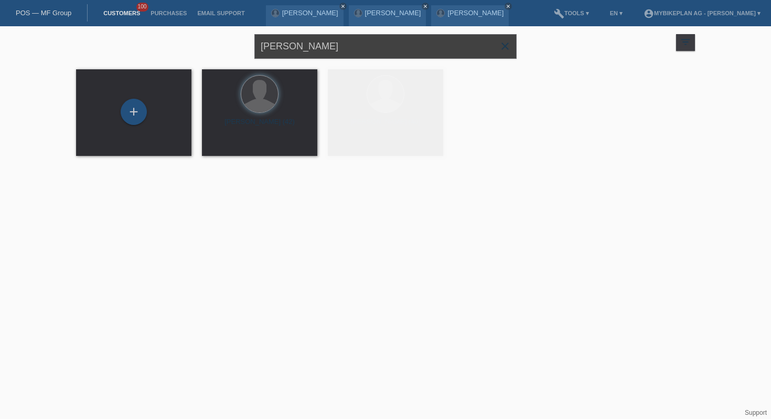
click at [359, 43] on input "[PERSON_NAME]" at bounding box center [386, 46] width 262 height 25
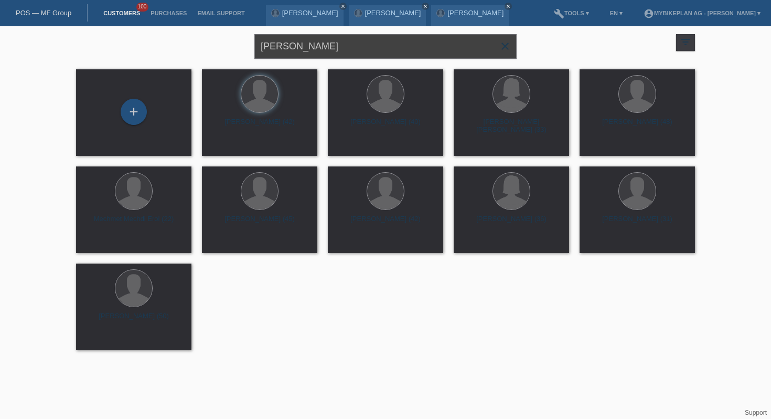
type input "[PERSON_NAME]"
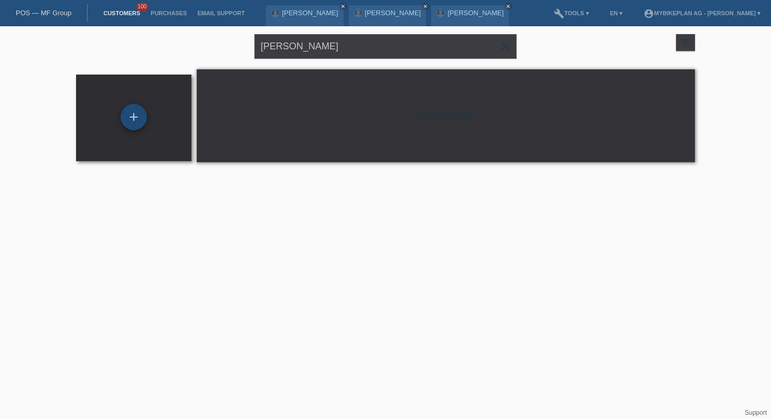
click at [139, 112] on div "+" at bounding box center [134, 117] width 26 height 26
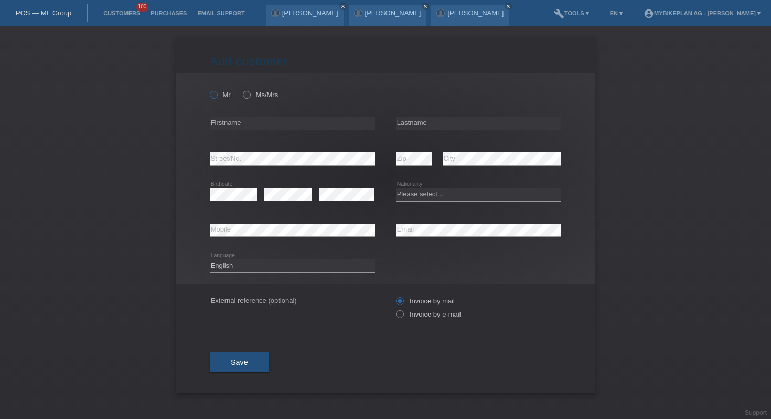
click at [208, 89] on icon at bounding box center [208, 89] width 0 height 0
click at [215, 94] on input "Mr" at bounding box center [213, 94] width 7 height 7
radio input "true"
click at [246, 124] on input "text" at bounding box center [292, 122] width 165 height 13
type input "Sadri"
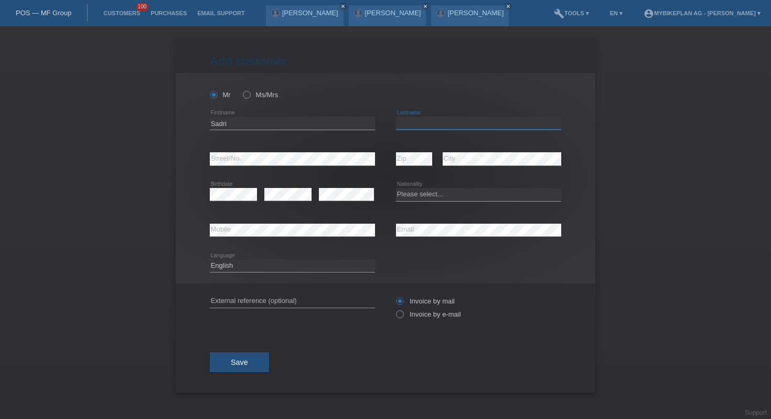
click at [402, 120] on input "text" at bounding box center [478, 122] width 165 height 13
type input "Pozhari"
click at [405, 167] on div "error Zip" at bounding box center [414, 159] width 36 height 36
click at [412, 194] on select "Please select... Switzerland Austria Germany Liechtenstein ------------ Afghani…" at bounding box center [478, 194] width 165 height 13
select select "XK"
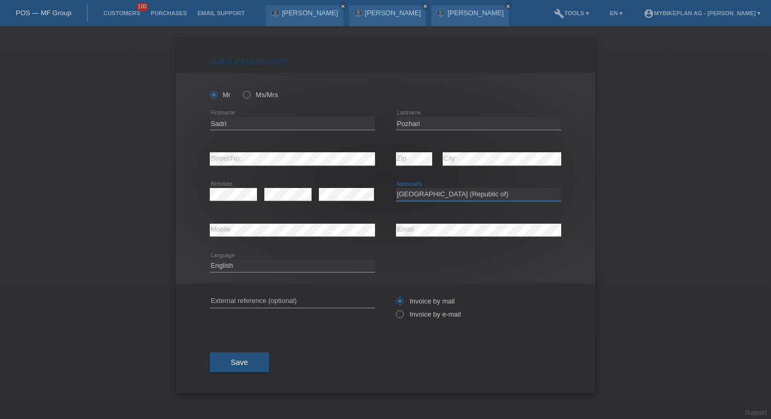
click at [396, 188] on select "Please select... Switzerland Austria Germany Liechtenstein ------------ Afghani…" at bounding box center [478, 194] width 165 height 13
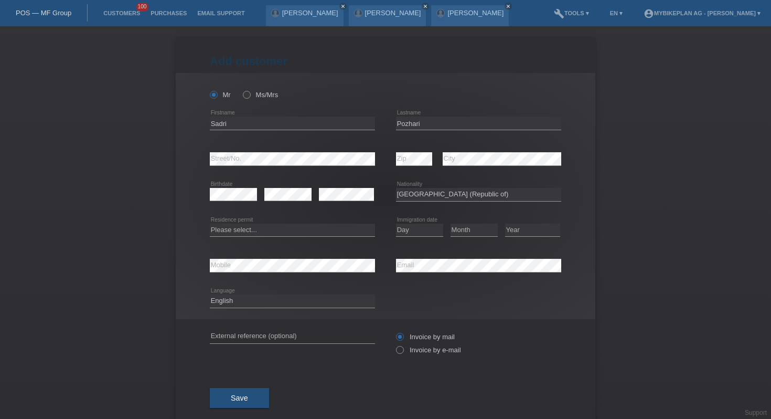
click at [425, 237] on icon at bounding box center [419, 236] width 47 height 1
click at [427, 235] on select "Day 01 02 03 04 05 06 07 08 09 10 11" at bounding box center [419, 230] width 47 height 13
select select "10"
click at [396, 224] on select "Day 01 02 03 04 05 06 07 08 09 10 11" at bounding box center [419, 230] width 47 height 13
click at [454, 229] on select "Month 01 02 03 04 05 06 07 08 09 10 11" at bounding box center [474, 230] width 47 height 13
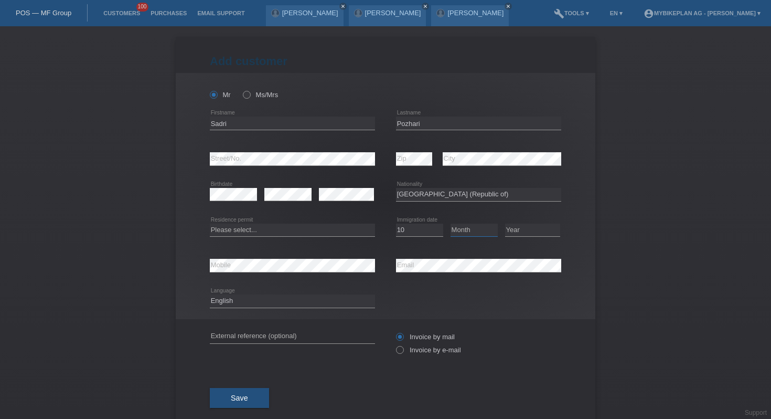
select select "11"
click at [451, 224] on select "Month 01 02 03 04 05 06 07 08 09 10 11" at bounding box center [474, 230] width 47 height 13
click at [539, 232] on select "Year 2025 2024 2023 2022 2021 2020 2019 2018 2017 2016 2015 2014 2013 2012 2011…" at bounding box center [532, 230] width 55 height 13
select select "2003"
click at [505, 224] on select "Year 2025 2024 2023 2022 2021 2020 2019 2018 2017 2016 2015 2014 2013 2012 2011…" at bounding box center [532, 230] width 55 height 13
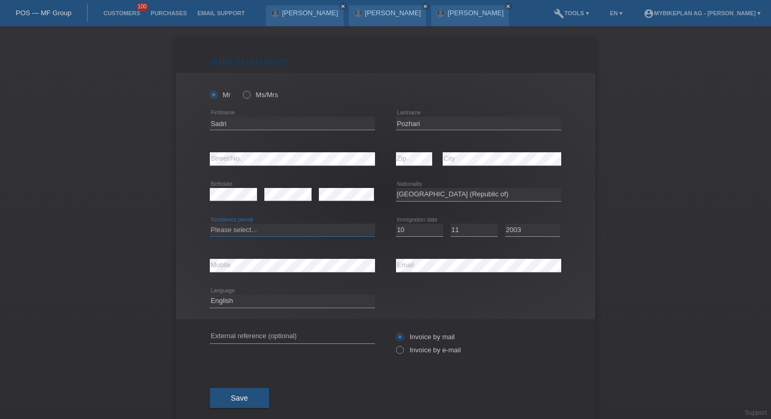
click at [251, 232] on select "Please select... C B B - Refugee status Other" at bounding box center [292, 230] width 165 height 13
select select "C"
click at [210, 224] on select "Please select... C B B - Refugee status Other" at bounding box center [292, 230] width 165 height 13
click at [258, 294] on div "Deutsch Français Italiano English error Language" at bounding box center [292, 301] width 165 height 36
click at [253, 304] on select "Deutsch Français Italiano English" at bounding box center [292, 300] width 165 height 13
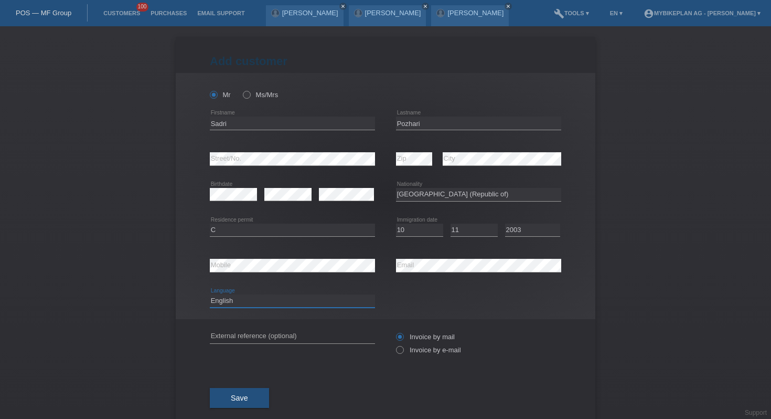
select select "de"
click at [210, 295] on select "Deutsch Français Italiano English" at bounding box center [292, 300] width 165 height 13
click at [451, 354] on label "Invoice by e-mail" at bounding box center [428, 350] width 65 height 8
click at [403, 354] on input "Invoice by e-mail" at bounding box center [399, 352] width 7 height 13
radio input "true"
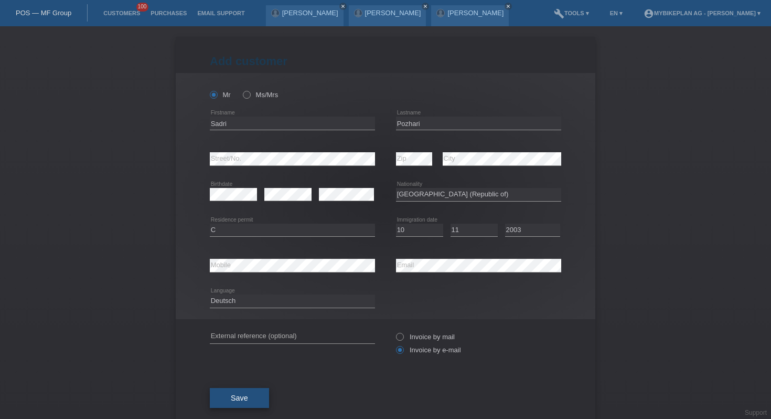
click at [222, 399] on button "Save" at bounding box center [239, 398] width 59 height 20
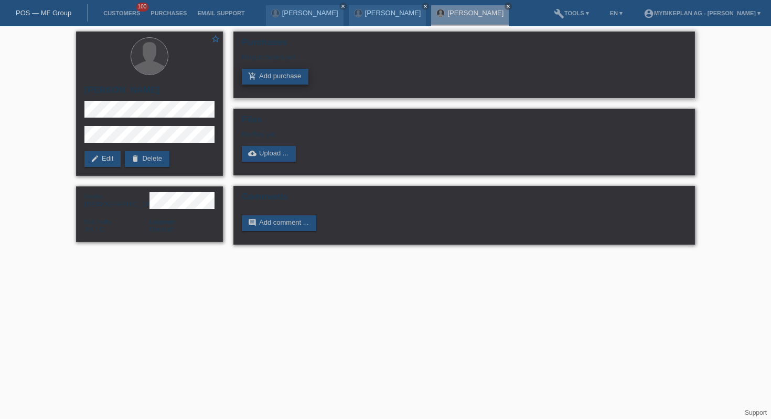
click at [270, 76] on link "add_shopping_cart Add purchase" at bounding box center [275, 77] width 67 height 16
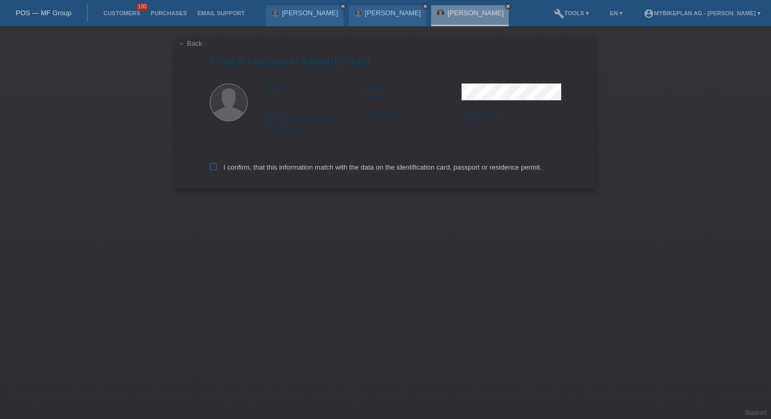
click at [261, 164] on label "I confirm, that this information match with the data on the identification card…" at bounding box center [376, 167] width 332 height 8
click at [217, 164] on input "I confirm, that this information match with the data on the identification card…" at bounding box center [213, 166] width 7 height 7
checkbox input "true"
click at [261, 164] on label "I confirm, that this information match with the data on the identification card…" at bounding box center [376, 167] width 332 height 8
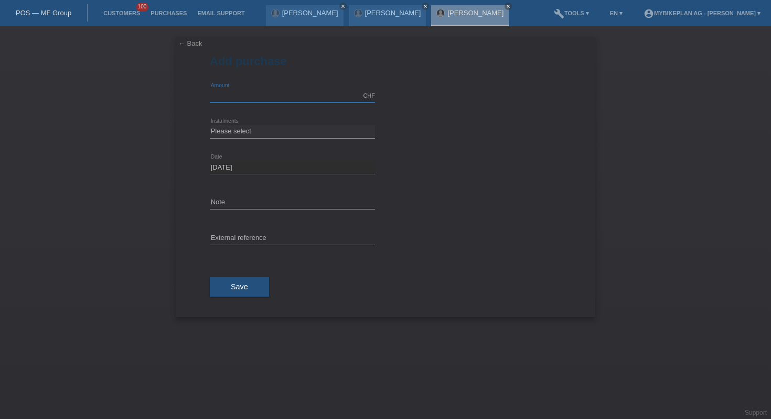
click at [280, 95] on input "text" at bounding box center [292, 95] width 165 height 13
type input "6999.00"
click at [240, 128] on select "Please select 6 instalments 12 instalments 18 instalments 24 instalments 36 ins…" at bounding box center [292, 131] width 165 height 13
select select "487"
click at [210, 125] on select "Please select 6 instalments 12 instalments 18 instalments 24 instalments 36 ins…" at bounding box center [292, 131] width 165 height 13
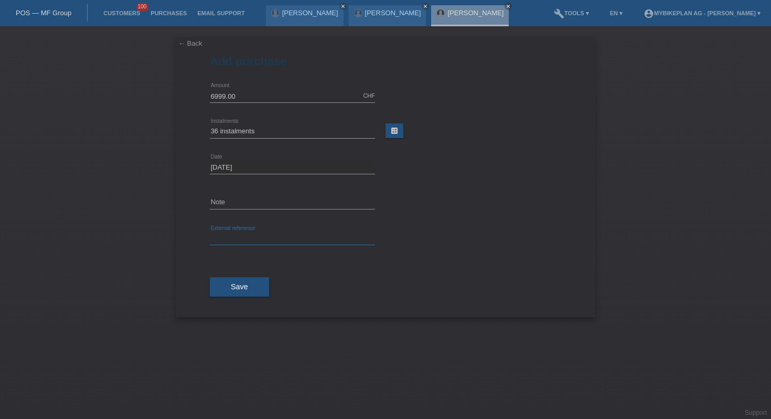
click at [231, 234] on input "text" at bounding box center [292, 238] width 165 height 13
paste input "45800865713"
type input "45800865713"
click at [224, 287] on button "Save" at bounding box center [239, 287] width 59 height 20
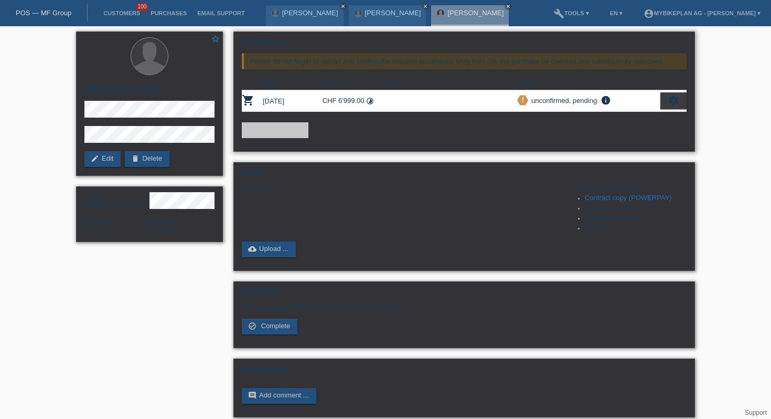
click at [674, 110] on td "settings fullscreen Show description Download terms get_app check_circle_outlin…" at bounding box center [674, 101] width 26 height 22
click at [674, 106] on icon "settings" at bounding box center [674, 100] width 12 height 12
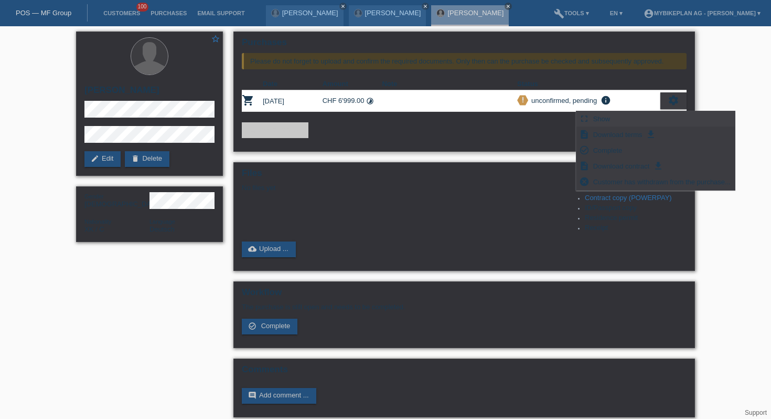
click at [639, 121] on div "fullscreen Show" at bounding box center [656, 119] width 158 height 16
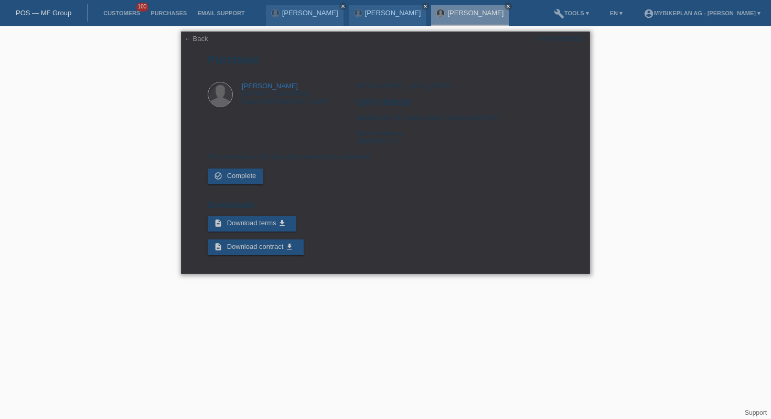
click at [555, 37] on div "POSP00028631" at bounding box center [561, 39] width 49 height 8
copy div "POSP00028631"
click at [122, 10] on link "Customers" at bounding box center [121, 13] width 47 height 6
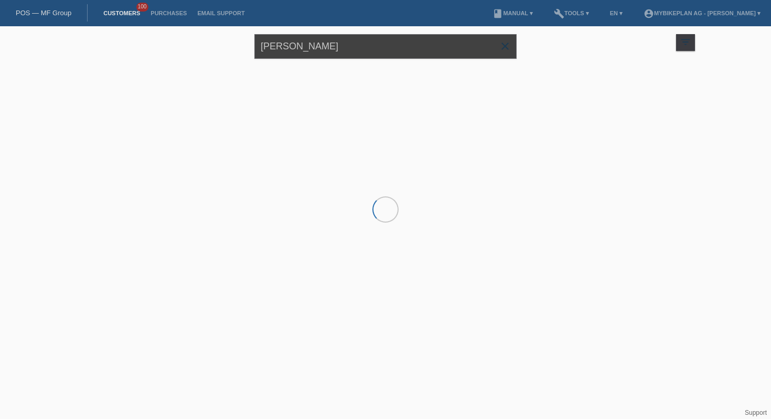
click at [371, 47] on input "[PERSON_NAME]" at bounding box center [386, 46] width 262 height 25
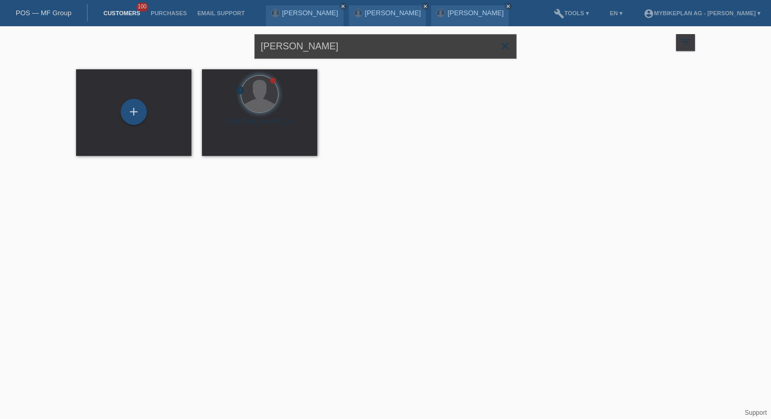
click at [371, 47] on input "[PERSON_NAME]" at bounding box center [386, 46] width 262 height 25
type input "leon knecht"
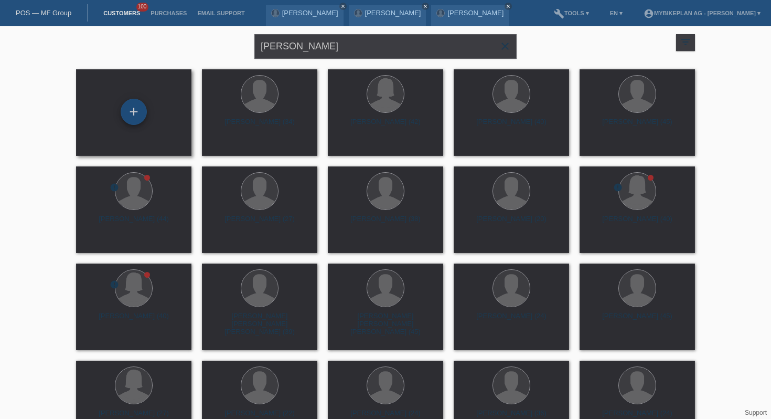
click at [123, 113] on div "+" at bounding box center [133, 112] width 25 height 18
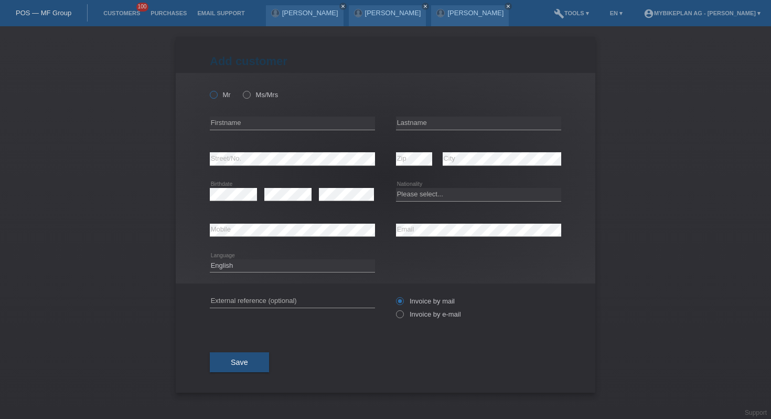
click at [219, 93] on label "Mr" at bounding box center [220, 95] width 21 height 8
click at [217, 93] on input "Mr" at bounding box center [213, 94] width 7 height 7
radio input "true"
click at [233, 123] on input "text" at bounding box center [292, 122] width 165 height 13
type input "[PERSON_NAME]"
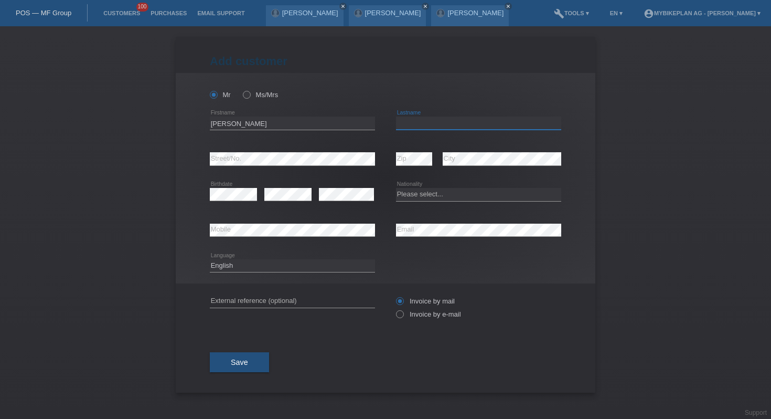
click at [422, 124] on input "text" at bounding box center [478, 122] width 165 height 13
type input "Knecht"
click at [425, 193] on select "Please select... [GEOGRAPHIC_DATA] [GEOGRAPHIC_DATA] [GEOGRAPHIC_DATA] [GEOGRAP…" at bounding box center [478, 194] width 165 height 13
select select "CH"
click at [396, 188] on select "Please select... [GEOGRAPHIC_DATA] [GEOGRAPHIC_DATA] [GEOGRAPHIC_DATA] [GEOGRAP…" at bounding box center [478, 194] width 165 height 13
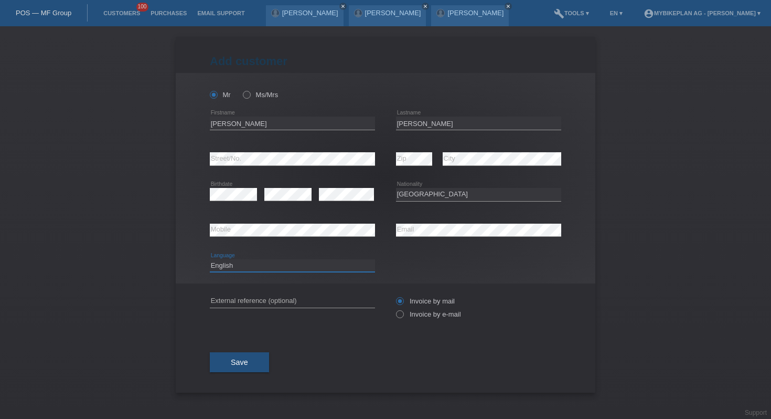
click at [257, 265] on select "Deutsch Français Italiano English" at bounding box center [292, 265] width 165 height 13
select select "de"
click at [210, 259] on select "Deutsch Français Italiano English" at bounding box center [292, 265] width 165 height 13
click at [414, 315] on label "Invoice by e-mail" at bounding box center [428, 314] width 65 height 8
click at [403, 315] on input "Invoice by e-mail" at bounding box center [399, 316] width 7 height 13
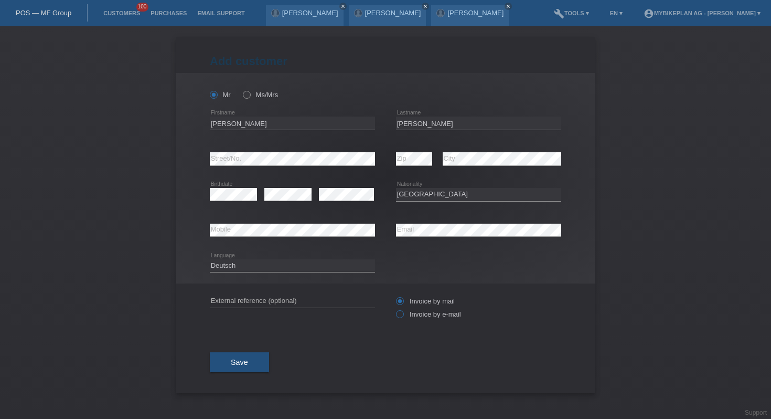
radio input "true"
click at [241, 372] on button "Save" at bounding box center [239, 362] width 59 height 20
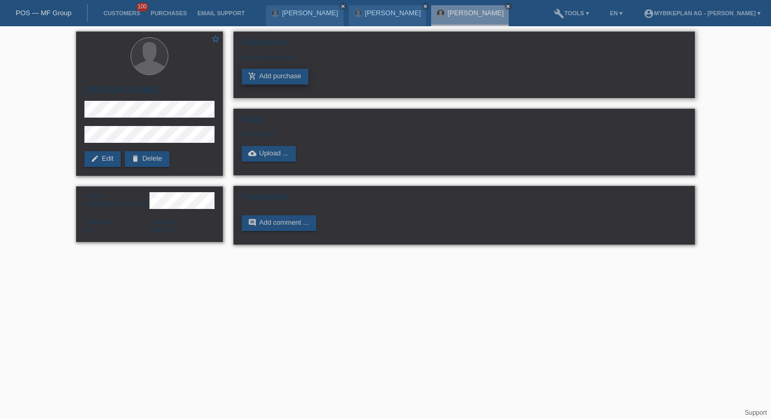
click at [281, 74] on link "add_shopping_cart Add purchase" at bounding box center [275, 77] width 67 height 16
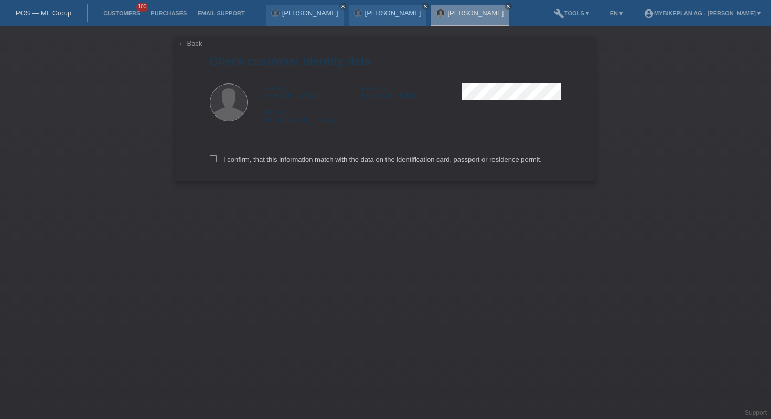
click at [284, 166] on div "I confirm, that this information match with the data on the identification card…" at bounding box center [386, 157] width 352 height 46
click at [287, 163] on label "I confirm, that this information match with the data on the identification card…" at bounding box center [376, 159] width 332 height 8
click at [217, 162] on input "I confirm, that this information match with the data on the identification card…" at bounding box center [213, 158] width 7 height 7
checkbox input "true"
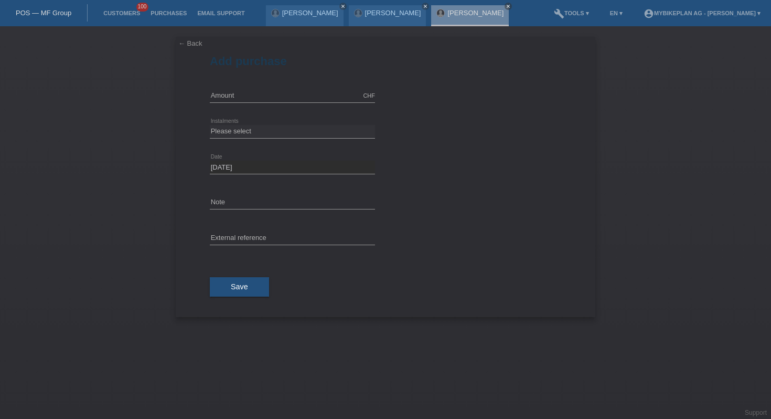
click at [267, 82] on div "CHF error Amount" at bounding box center [292, 96] width 165 height 36
click at [188, 100] on div "← Back Add purchase Available amount: CHF error Amount Please select Date" at bounding box center [386, 177] width 420 height 280
click at [229, 100] on input "text" at bounding box center [292, 95] width 165 height 13
type input "9"
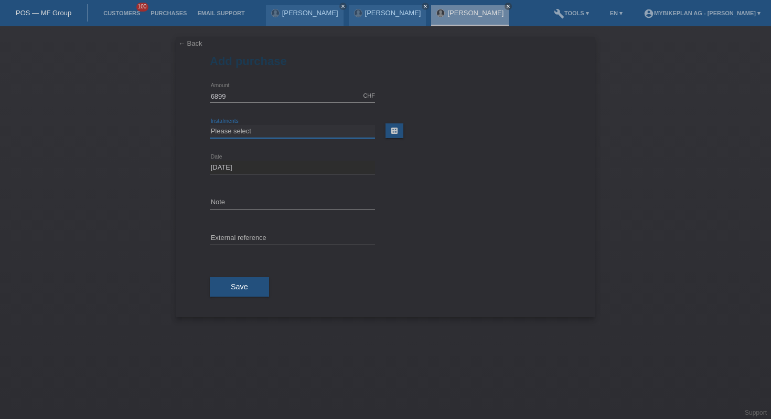
type input "6899.00"
click at [272, 134] on select "Please select 6 instalments 12 instalments 18 instalments 24 instalments 36 ins…" at bounding box center [292, 131] width 165 height 13
select select "488"
click at [210, 125] on select "Please select 6 instalments 12 instalments 18 instalments 24 instalments 36 ins…" at bounding box center [292, 131] width 165 height 13
click at [240, 240] on input "text" at bounding box center [292, 238] width 165 height 13
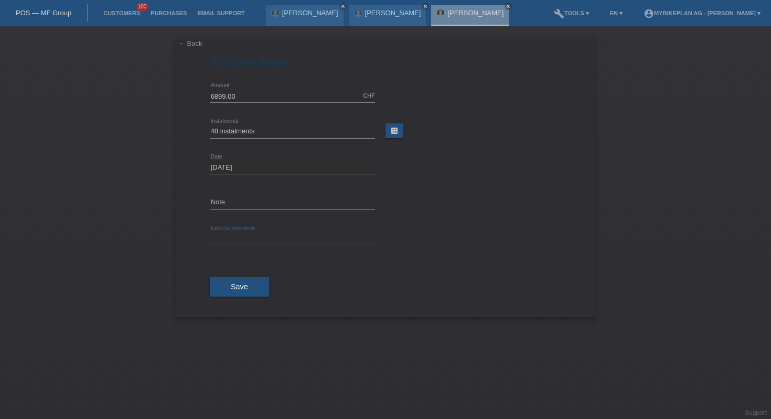
click at [240, 240] on input "text" at bounding box center [292, 238] width 165 height 13
paste input "45762877810"
type input "45762877810"
click at [244, 293] on button "Save" at bounding box center [239, 287] width 59 height 20
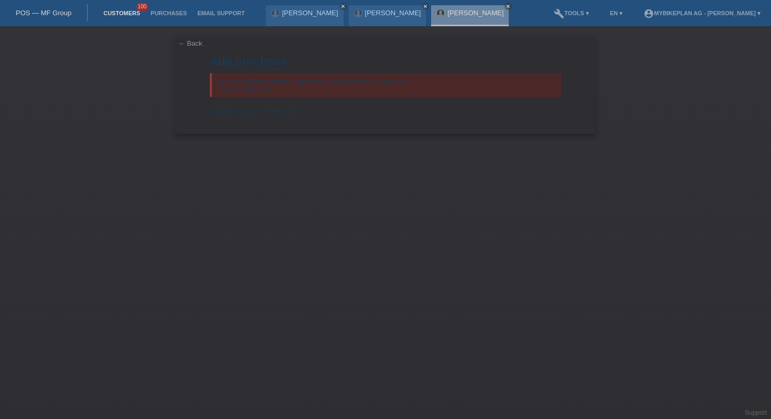
click at [123, 13] on link "Customers" at bounding box center [121, 13] width 47 height 6
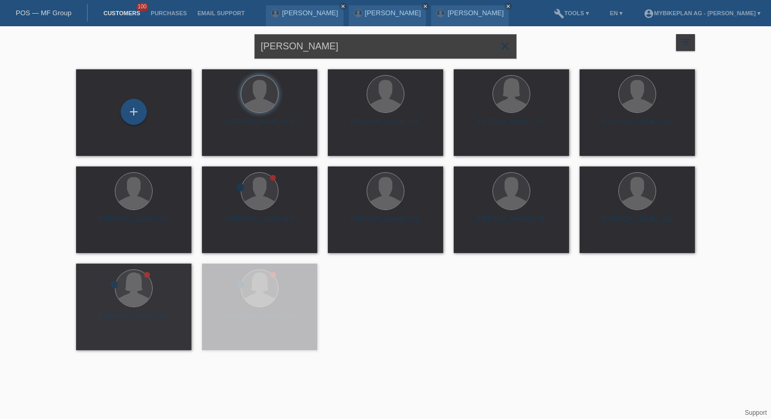
click at [317, 49] on input "leon knecht" at bounding box center [386, 46] width 262 height 25
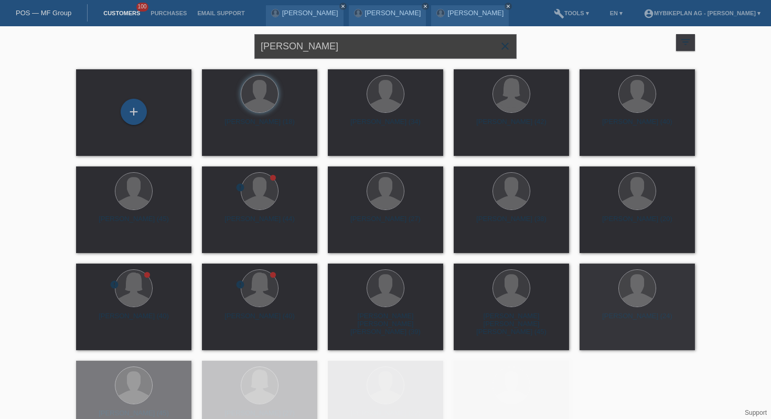
click at [317, 49] on input "leon knecht" at bounding box center [386, 46] width 262 height 25
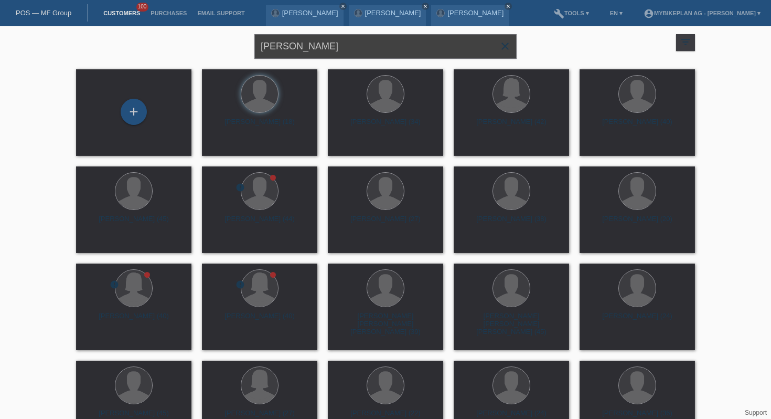
type input "yannick fernandez"
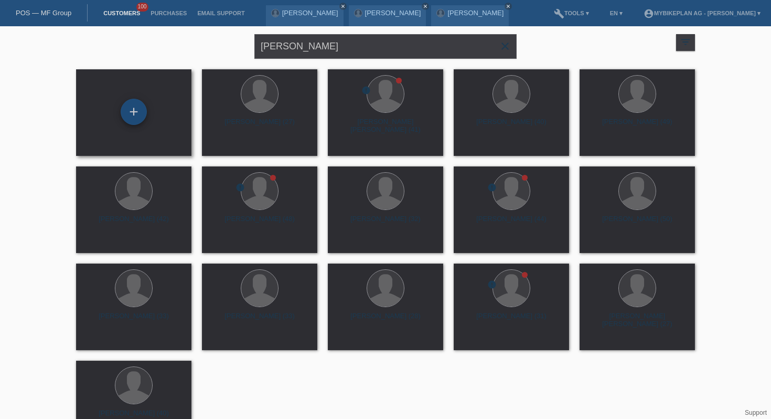
click at [133, 114] on div "+" at bounding box center [134, 112] width 26 height 26
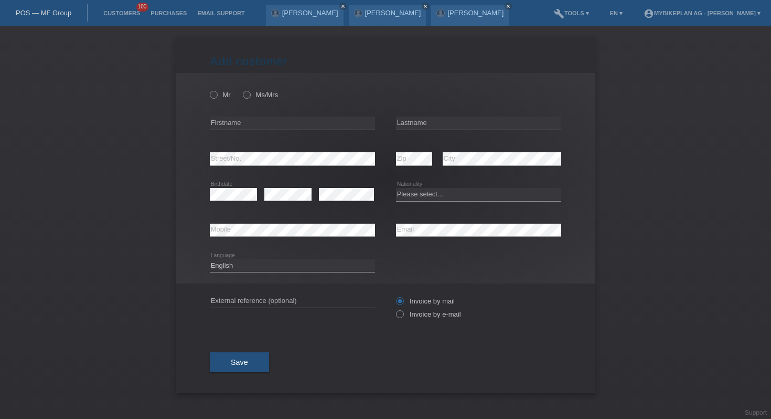
click at [317, 116] on div "error Firstname" at bounding box center [292, 123] width 165 height 36
click at [305, 121] on input "text" at bounding box center [292, 122] width 165 height 13
type input "[PERSON_NAME]"
click at [454, 128] on input "text" at bounding box center [478, 122] width 165 height 13
type input "[PERSON_NAME]"
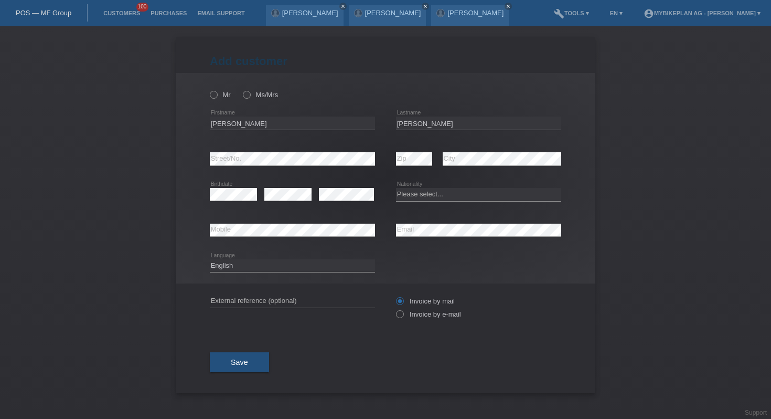
click at [315, 197] on div "error Birthdate error error" at bounding box center [292, 195] width 165 height 36
click at [442, 198] on select "Please select... Switzerland Austria Germany Liechtenstein ------------ Afghani…" at bounding box center [478, 194] width 165 height 13
select select "CH"
click at [396, 188] on select "Please select... Switzerland Austria Germany Liechtenstein ------------ Afghani…" at bounding box center [478, 194] width 165 height 13
click at [288, 267] on select "Deutsch Français Italiano English" at bounding box center [292, 265] width 165 height 13
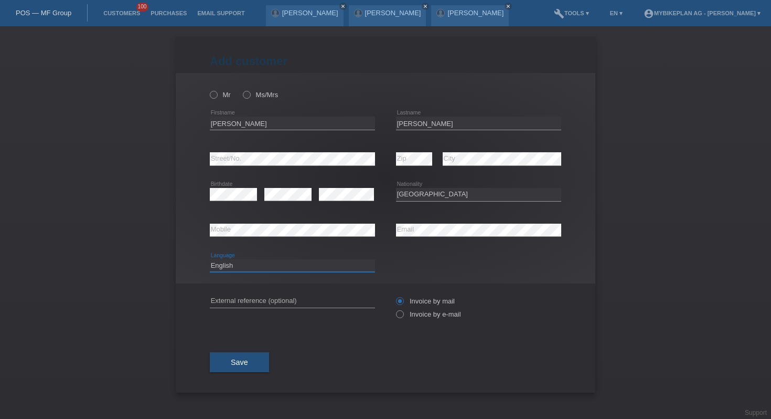
select select "de"
click at [210, 259] on select "Deutsch Français Italiano English" at bounding box center [292, 265] width 165 height 13
click at [443, 310] on div "Invoice by mail Invoice by e-mail" at bounding box center [478, 307] width 165 height 26
click at [427, 315] on label "Invoice by e-mail" at bounding box center [428, 314] width 65 height 8
click at [403, 315] on input "Invoice by e-mail" at bounding box center [399, 316] width 7 height 13
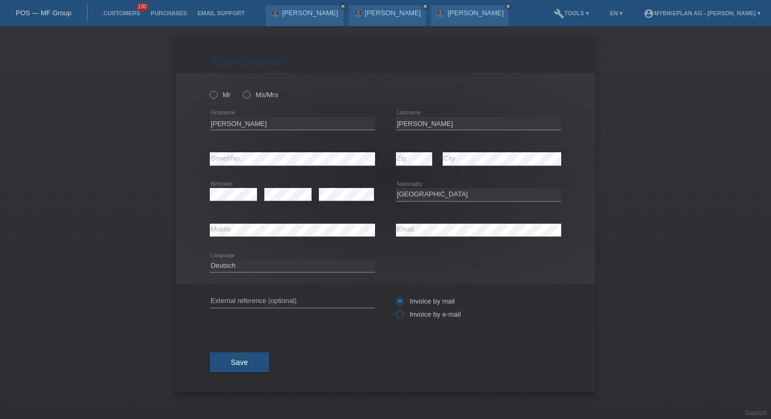
radio input "true"
click at [206, 367] on div "Add customer Add customer Add customer Mr Ms/Mrs Yannick Finn C" at bounding box center [386, 215] width 420 height 356
click at [210, 367] on div "Add customer Add customer Add customer Mr Ms/Mrs Yannick Finn C" at bounding box center [386, 215] width 420 height 356
click at [210, 367] on button "Save" at bounding box center [239, 362] width 59 height 20
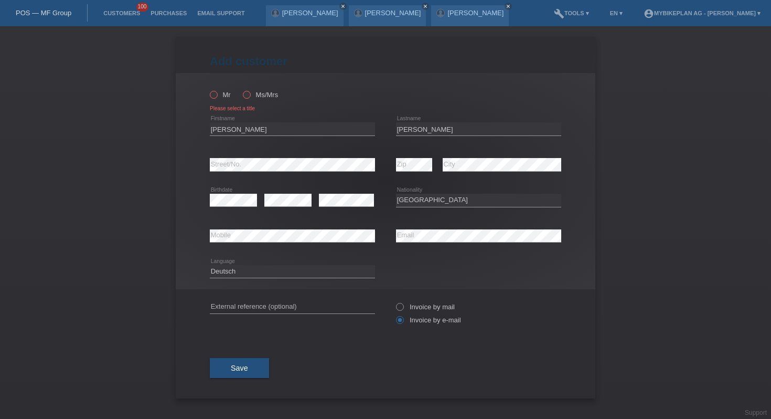
click at [208, 89] on icon at bounding box center [208, 89] width 0 height 0
click at [215, 95] on input "Mr" at bounding box center [213, 94] width 7 height 7
radio input "true"
click at [241, 368] on span "Save" at bounding box center [239, 368] width 17 height 8
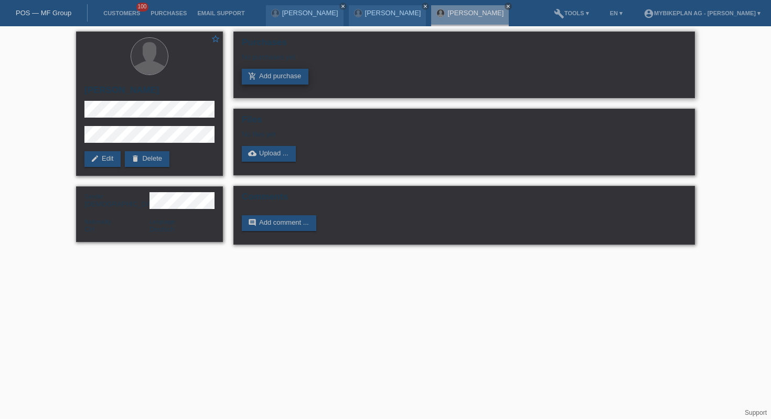
click at [277, 77] on link "add_shopping_cart Add purchase" at bounding box center [275, 77] width 67 height 16
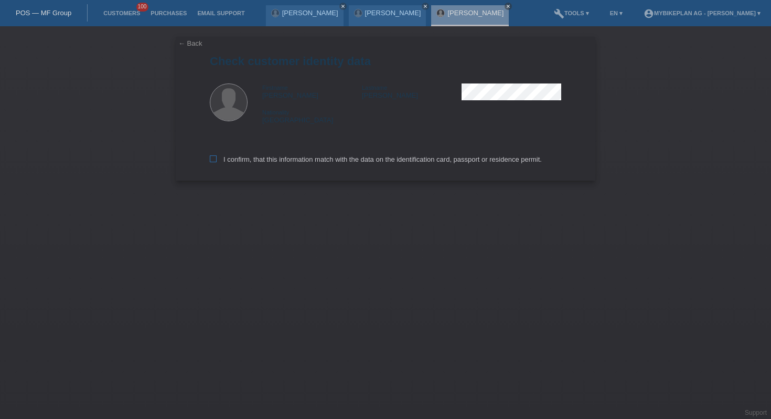
click at [237, 158] on label "I confirm, that this information match with the data on the identification card…" at bounding box center [376, 159] width 332 height 8
click at [217, 158] on input "I confirm, that this information match with the data on the identification card…" at bounding box center [213, 158] width 7 height 7
checkbox input "true"
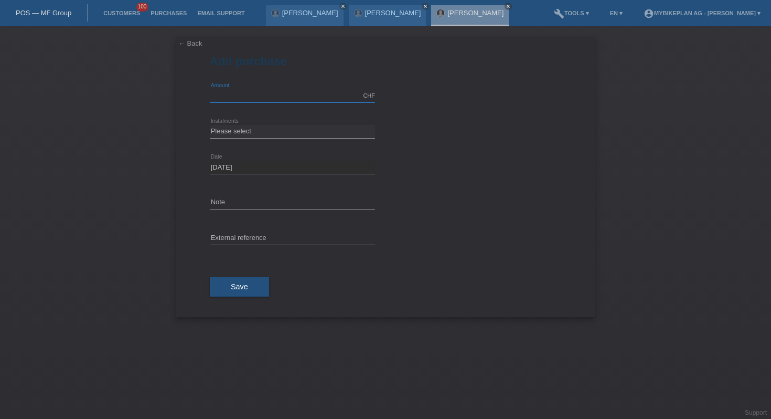
click at [260, 92] on input "text" at bounding box center [292, 95] width 165 height 13
type input "9686.53"
click at [218, 129] on select "Please select 6 instalments 12 instalments 18 instalments 24 instalments 36 ins…" at bounding box center [292, 131] width 165 height 13
select select "488"
click at [210, 125] on select "Please select 6 instalments 12 instalments 18 instalments 24 instalments 36 ins…" at bounding box center [292, 131] width 165 height 13
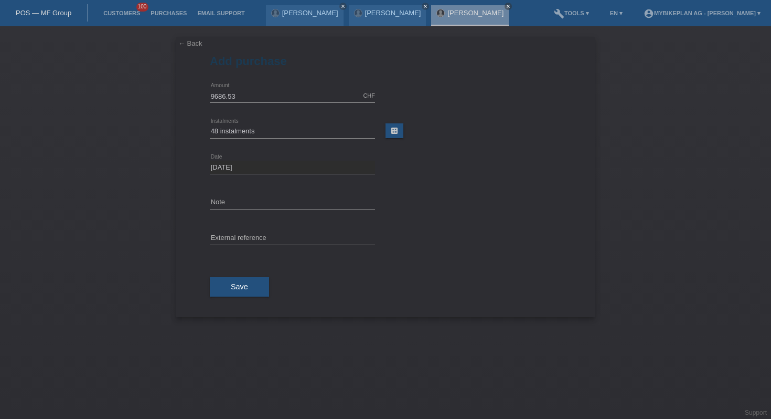
click at [289, 225] on div "error External reference" at bounding box center [292, 239] width 165 height 36
click at [273, 234] on input "text" at bounding box center [292, 238] width 165 height 13
paste input "45764749733"
type input "45764749733"
click at [231, 293] on button "Save" at bounding box center [239, 287] width 59 height 20
